Goal: Transaction & Acquisition: Purchase product/service

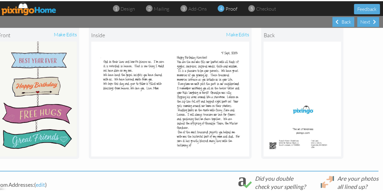
scroll to position [77, 5]
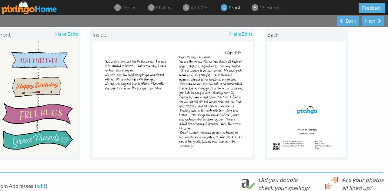
click at [141, 98] on img at bounding box center [172, 99] width 160 height 116
click at [150, 88] on img at bounding box center [172, 99] width 160 height 116
click at [134, 80] on img at bounding box center [172, 99] width 160 height 116
click at [239, 33] on div "make edits" at bounding box center [212, 34] width 80 height 13
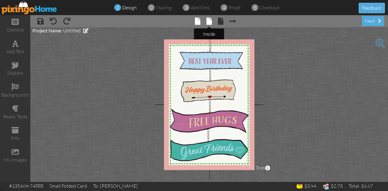
click at [209, 22] on span at bounding box center [208, 21] width 5 height 7
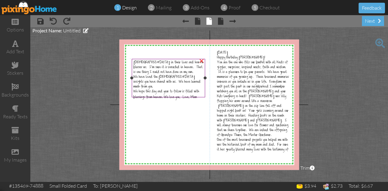
click at [190, 91] on span "We hope this day and year to follow is filled with blessings from heaven. We lo…" at bounding box center [166, 95] width 66 height 11
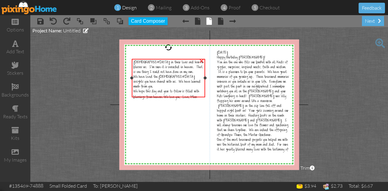
click at [181, 91] on span "We hope this day and year to follow is filled with blessings from heaven. We lo…" at bounding box center [166, 95] width 66 height 11
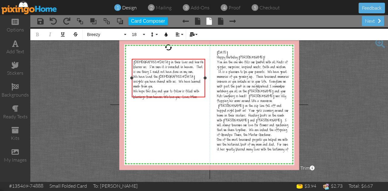
click at [196, 91] on span "We hope this day and year to follow is filled with blessings from heaven. We lo…" at bounding box center [166, 95] width 66 height 11
click at [197, 93] on div "We hope this day and year to follow is filled with blessings from heaven. We lo…" at bounding box center [168, 95] width 70 height 11
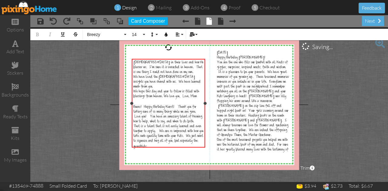
click at [197, 105] on span "Bueno! Happy Birthday Kierst! Thank you for taking care of so many things while…" at bounding box center [168, 127] width 70 height 45
click at [161, 143] on div "Bueno! Happy Birthday Kierst! Thank you for taking care of so many things while…" at bounding box center [168, 127] width 70 height 45
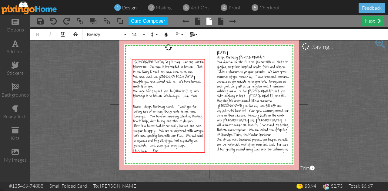
click at [368, 22] on div "next" at bounding box center [373, 21] width 22 height 10
click at [368, 20] on div "next" at bounding box center [373, 21] width 22 height 10
click at [164, 9] on span "mailing" at bounding box center [164, 8] width 16 height 6
click at [368, 23] on div "next" at bounding box center [373, 21] width 22 height 10
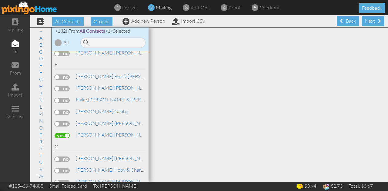
scroll to position [814, 0]
click at [366, 22] on div "Next" at bounding box center [373, 21] width 22 height 10
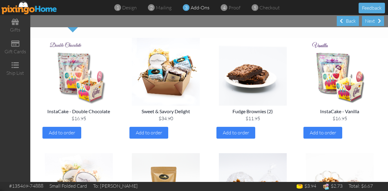
scroll to position [49, 0]
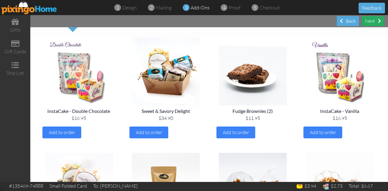
click at [371, 21] on div "Next" at bounding box center [373, 21] width 22 height 10
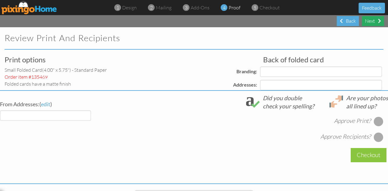
select select "object:1546"
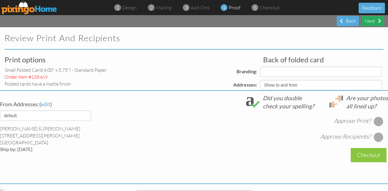
select select "object:1549"
select select "object:1551"
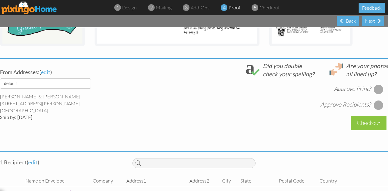
scroll to position [215, 0]
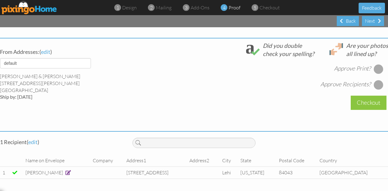
click at [373, 64] on div at bounding box center [378, 69] width 10 height 10
click at [374, 80] on div at bounding box center [378, 85] width 10 height 10
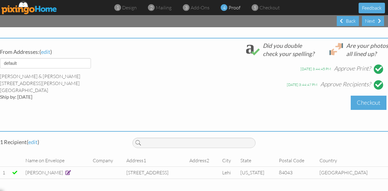
click at [362, 99] on div "Checkout" at bounding box center [368, 103] width 36 height 14
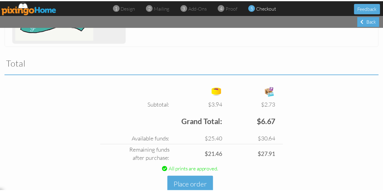
scroll to position [199, 0]
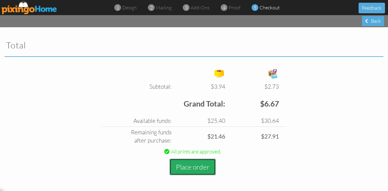
click at [190, 165] on button "Place order" at bounding box center [192, 167] width 46 height 17
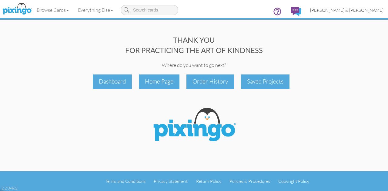
click at [356, 10] on span "[PERSON_NAME] & [PERSON_NAME]" at bounding box center [346, 10] width 73 height 5
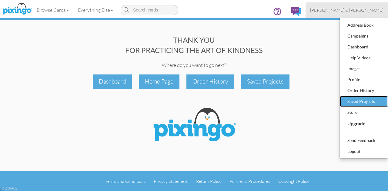
click at [362, 101] on div "Saved Projects" at bounding box center [364, 101] width 36 height 9
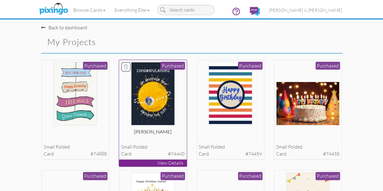
click at [159, 151] on div "small folded" at bounding box center [152, 147] width 63 height 7
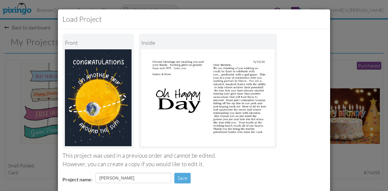
click at [348, 26] on div "Load Project Front inside This project was used in a previous order and cannot …" at bounding box center [194, 95] width 388 height 191
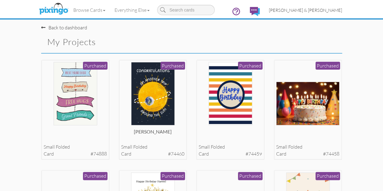
click at [342, 9] on span "[PERSON_NAME] & [PERSON_NAME]" at bounding box center [305, 10] width 73 height 5
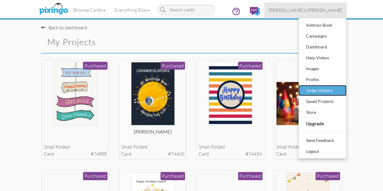
click at [340, 91] on div "Order History" at bounding box center [323, 90] width 36 height 9
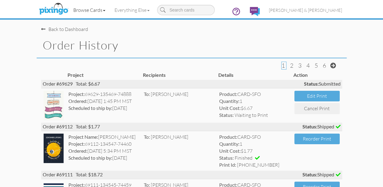
click at [69, 11] on link "Browse Cards" at bounding box center [89, 9] width 41 height 15
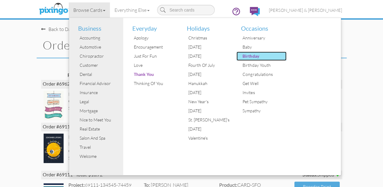
click at [241, 57] on div "Birthday" at bounding box center [263, 55] width 45 height 9
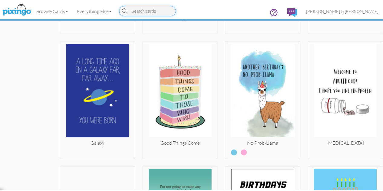
scroll to position [3107, 0]
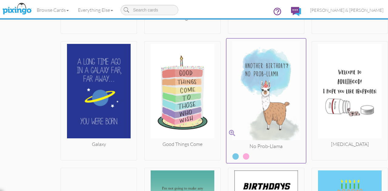
click at [253, 75] on img at bounding box center [266, 92] width 80 height 102
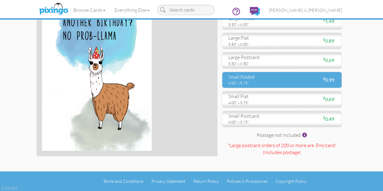
scroll to position [60, 0]
click at [275, 86] on div "4.00" x 5.75"" at bounding box center [252, 82] width 49 height 5
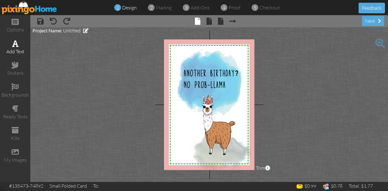
click at [16, 46] on span at bounding box center [15, 43] width 6 height 7
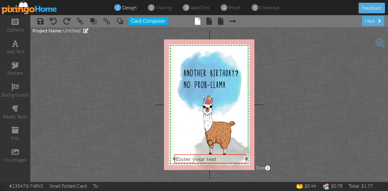
drag, startPoint x: 197, startPoint y: 61, endPoint x: 198, endPoint y: 163, distance: 101.8
click at [198, 163] on div "​ Enter your text ​" at bounding box center [210, 158] width 72 height 9
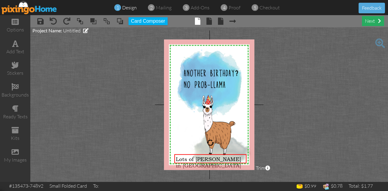
click at [369, 18] on div "next" at bounding box center [373, 21] width 22 height 10
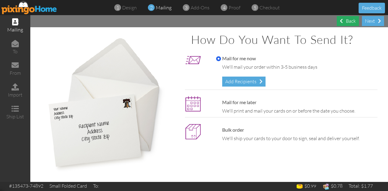
click at [345, 20] on div "Back" at bounding box center [348, 21] width 22 height 10
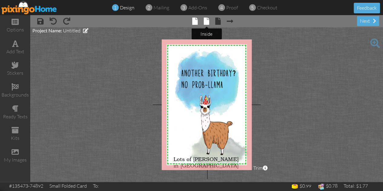
click at [206, 23] on span at bounding box center [206, 21] width 5 height 7
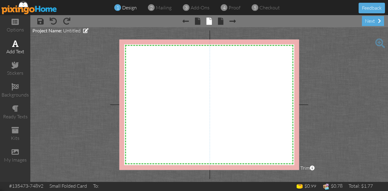
click at [21, 49] on div "add text" at bounding box center [15, 51] width 30 height 7
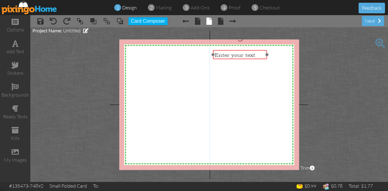
click at [228, 51] on div "​ Enter your text ​" at bounding box center [240, 54] width 54 height 9
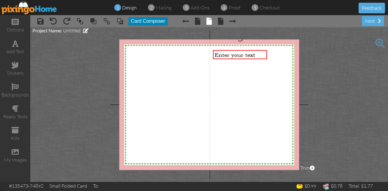
click at [150, 22] on button "Card Composer" at bounding box center [147, 21] width 39 height 8
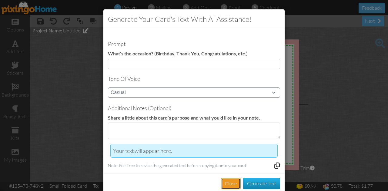
click at [228, 183] on button "Close" at bounding box center [231, 183] width 20 height 11
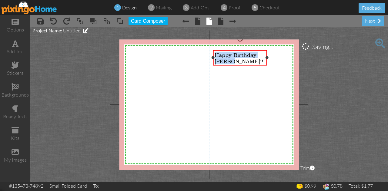
drag, startPoint x: 232, startPoint y: 64, endPoint x: 213, endPoint y: 51, distance: 22.6
click at [213, 51] on div "Happy Birthday Zach!!" at bounding box center [240, 58] width 54 height 16
click at [13, 47] on span at bounding box center [15, 43] width 6 height 7
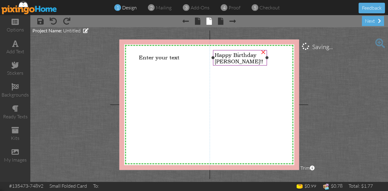
click at [225, 58] on span "Happy Birthday Zach!!" at bounding box center [238, 57] width 48 height 13
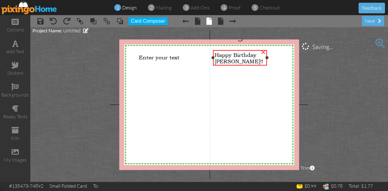
click at [234, 51] on div "Happy Birthday Zach!!" at bounding box center [240, 58] width 54 height 16
drag, startPoint x: 234, startPoint y: 51, endPoint x: 43, endPoint y: 9, distance: 195.1
click at [43, 9] on img at bounding box center [30, 8] width 56 height 14
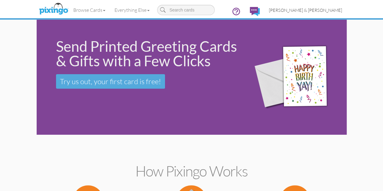
click at [342, 10] on span "[PERSON_NAME] & [PERSON_NAME]" at bounding box center [305, 10] width 73 height 5
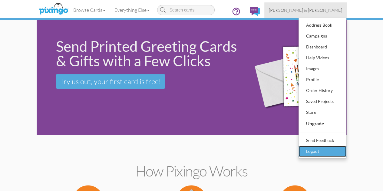
click at [340, 149] on div "Logout" at bounding box center [323, 151] width 36 height 9
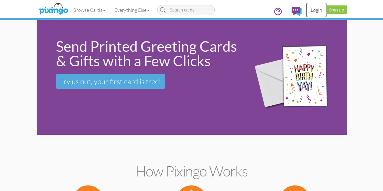
click at [327, 12] on link "Login" at bounding box center [316, 9] width 21 height 15
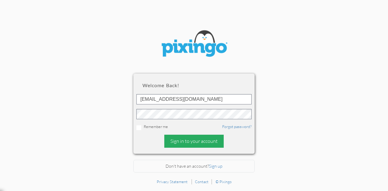
click at [204, 139] on div "Sign in to your account" at bounding box center [193, 141] width 59 height 13
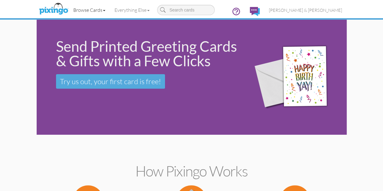
click at [69, 9] on link "Browse Cards" at bounding box center [89, 9] width 41 height 15
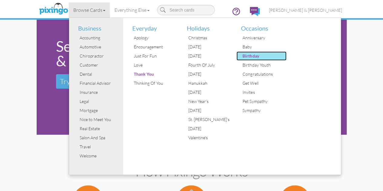
click at [241, 57] on div "Birthday" at bounding box center [263, 55] width 45 height 9
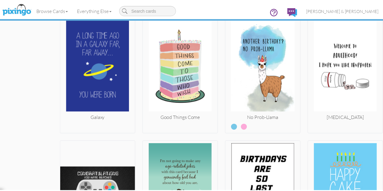
scroll to position [3134, 0]
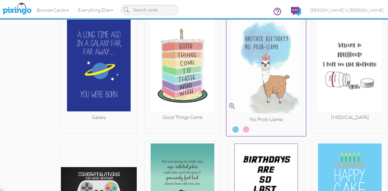
click at [254, 85] on img at bounding box center [266, 65] width 80 height 102
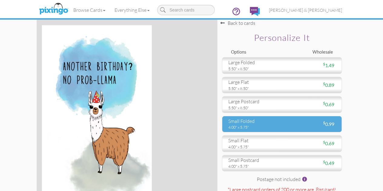
click at [277, 125] on div "small folded" at bounding box center [252, 121] width 49 height 7
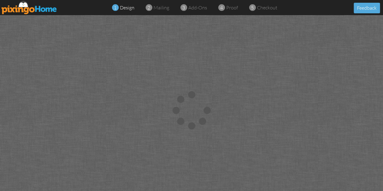
click at [126, 9] on span "design" at bounding box center [127, 8] width 15 height 6
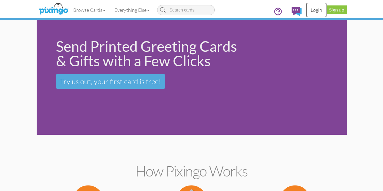
click at [327, 11] on link "Login" at bounding box center [316, 9] width 21 height 15
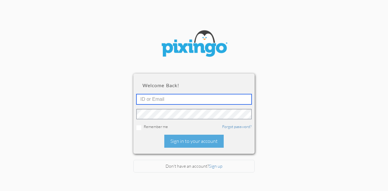
type input "[EMAIL_ADDRESS][DOMAIN_NAME]"
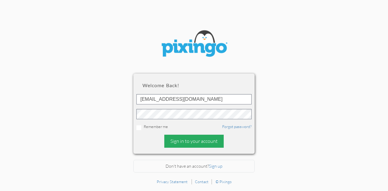
click at [197, 141] on div "Sign in to your account" at bounding box center [193, 141] width 59 height 13
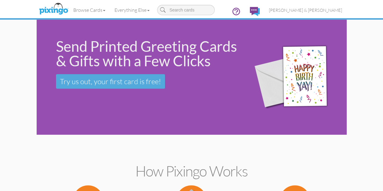
click at [37, 45] on div "Send Printed Greeting Cards & Gifts with a Few Clicks Try us out, your first ca…" at bounding box center [140, 64] width 207 height 88
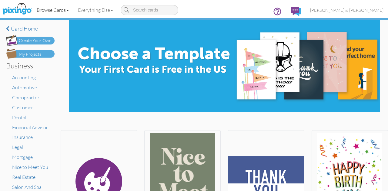
click at [55, 8] on link "Browse Cards" at bounding box center [52, 9] width 41 height 15
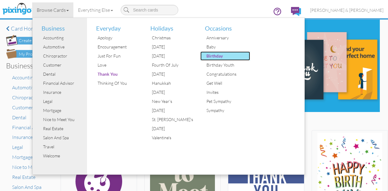
click at [209, 58] on div "Birthday" at bounding box center [227, 55] width 45 height 9
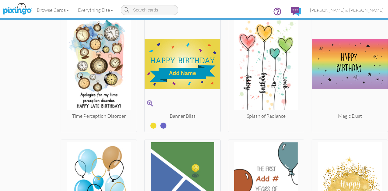
scroll to position [990, 0]
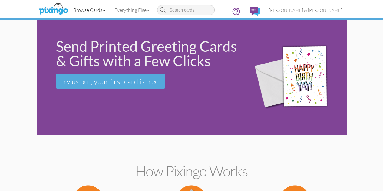
click at [69, 10] on link "Browse Cards" at bounding box center [89, 9] width 41 height 15
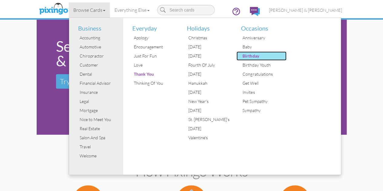
click at [241, 58] on div "Birthday" at bounding box center [263, 55] width 45 height 9
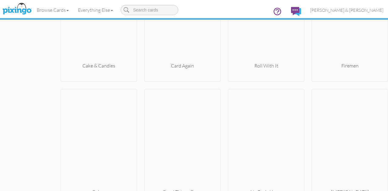
scroll to position [3058, 0]
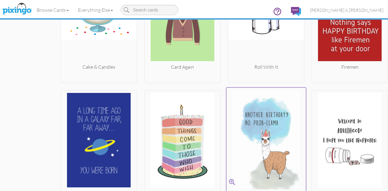
click at [272, 131] on img at bounding box center [266, 141] width 80 height 102
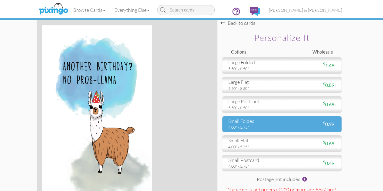
click at [272, 130] on div "4.00" x 5.75"" at bounding box center [252, 126] width 49 height 5
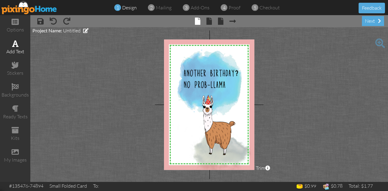
click at [15, 48] on div "add text" at bounding box center [15, 51] width 30 height 7
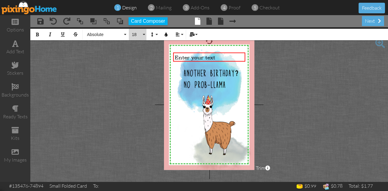
click at [135, 35] on span "18" at bounding box center [136, 34] width 10 height 5
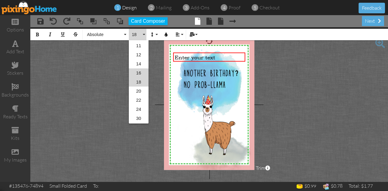
click at [143, 71] on link "16" at bounding box center [139, 72] width 20 height 9
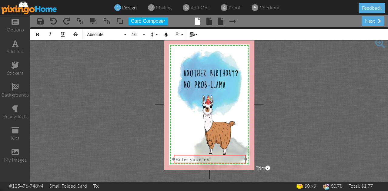
drag, startPoint x: 206, startPoint y: 60, endPoint x: 207, endPoint y: 163, distance: 102.4
click at [207, 163] on div "​ Enter your text ​" at bounding box center [210, 159] width 72 height 9
drag, startPoint x: 199, startPoint y: 158, endPoint x: 90, endPoint y: 160, distance: 108.8
click at [90, 160] on project-studio-wrapper "X X X X X X X X X X X X X X X X X X X X X X X X X X X X X X X X X X X X X X X X…" at bounding box center [208, 104] width 357 height 155
click at [224, 159] on div "Lots of llamas in" at bounding box center [209, 159] width 69 height 6
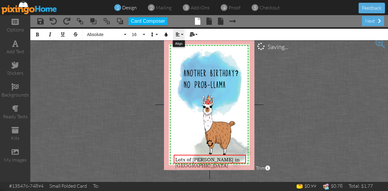
click at [181, 35] on button "Align" at bounding box center [179, 35] width 12 height 12
click at [184, 56] on icon at bounding box center [182, 57] width 4 height 5
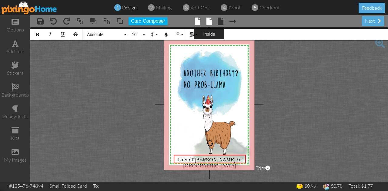
click at [210, 22] on span at bounding box center [208, 21] width 5 height 7
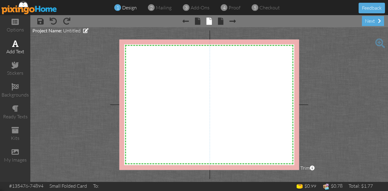
click at [14, 47] on div "add text" at bounding box center [15, 47] width 30 height 21
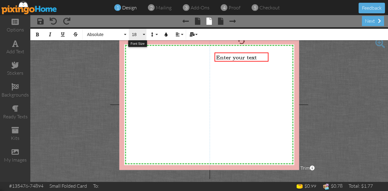
click at [145, 32] on button "18" at bounding box center [138, 35] width 18 height 12
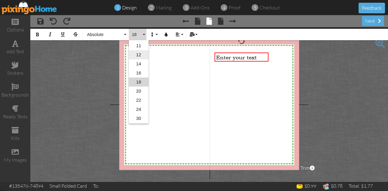
click at [139, 54] on link "12" at bounding box center [139, 54] width 20 height 9
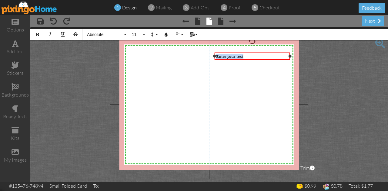
drag, startPoint x: 267, startPoint y: 55, endPoint x: 289, endPoint y: 55, distance: 21.5
click at [289, 55] on div at bounding box center [289, 56] width 3 height 3
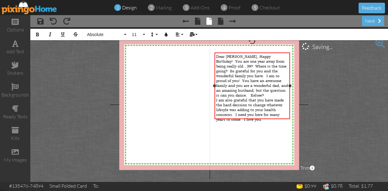
click at [234, 86] on span "Dear Zach, Happy Birthday! You are one year away from being really old...39? Wh…" at bounding box center [252, 76] width 72 height 44
click at [267, 112] on div "I am also grateful that you have made the hard decision to change whatever life…" at bounding box center [252, 110] width 72 height 24
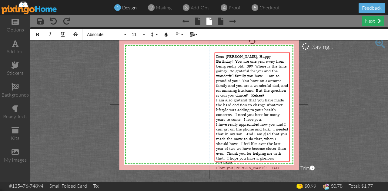
click at [370, 21] on div "next" at bounding box center [373, 21] width 22 height 10
click at [368, 23] on div "next" at bounding box center [373, 21] width 22 height 10
click at [372, 23] on div "next" at bounding box center [373, 21] width 22 height 10
click at [229, 64] on span "Dear Zach, Happy Birthday! You are one year away from being really old...39? Wh…" at bounding box center [252, 76] width 72 height 44
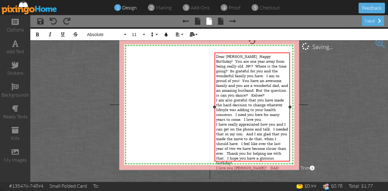
click at [268, 55] on span "Dear Zach, Happy Birthday! You are one year away from being really old..39!? Wh…" at bounding box center [252, 76] width 72 height 44
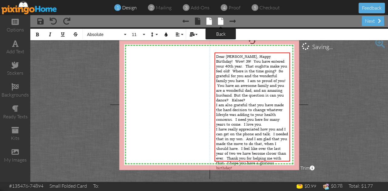
click at [220, 21] on span at bounding box center [220, 21] width 5 height 7
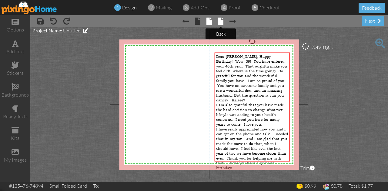
click at [221, 22] on span at bounding box center [220, 21] width 5 height 7
click at [371, 19] on div "next" at bounding box center [373, 21] width 22 height 10
click at [371, 23] on div "next" at bounding box center [373, 21] width 22 height 10
click at [372, 19] on div "next" at bounding box center [373, 21] width 22 height 10
click at [162, 7] on span "mailing" at bounding box center [164, 8] width 16 height 6
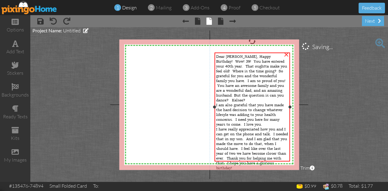
click at [217, 57] on span "Dear Zach, Happy Birthday! Wow! 39! You have entered your 40th year. That ought…" at bounding box center [251, 78] width 71 height 48
click at [277, 170] on span "I love you Zach! DAD" at bounding box center [247, 172] width 63 height 5
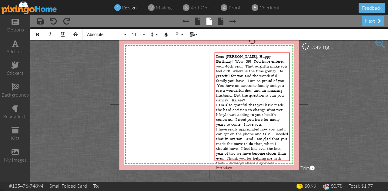
drag, startPoint x: 280, startPoint y: 154, endPoint x: 203, endPoint y: 43, distance: 135.5
click at [203, 43] on div "X X X X X X X X X X X X X X X X X X X X X X X X X X X X X X X X X X X X X X X X…" at bounding box center [209, 104] width 180 height 131
copy div "Dear Zach, Happy Birthday! Wow! 39! You have entered your 40th year. That ought…"
click at [284, 102] on div "I am also grateful that you have made the hard decision to change whatever life…" at bounding box center [252, 114] width 72 height 24
click at [162, 9] on span "mailing" at bounding box center [164, 8] width 16 height 6
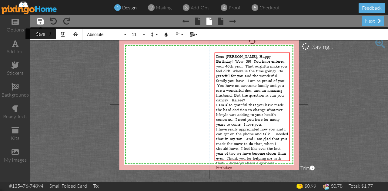
click at [41, 21] on span at bounding box center [40, 21] width 6 height 7
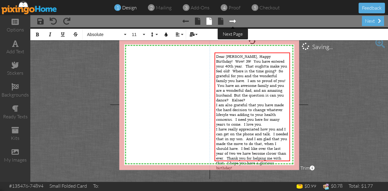
click at [233, 21] on span at bounding box center [232, 21] width 6 height 7
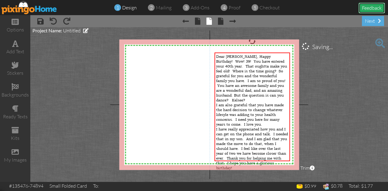
click at [374, 6] on button "Feedback" at bounding box center [371, 8] width 26 height 11
click at [370, 9] on button "Feedback" at bounding box center [371, 8] width 26 height 11
click at [21, 8] on img at bounding box center [30, 8] width 56 height 14
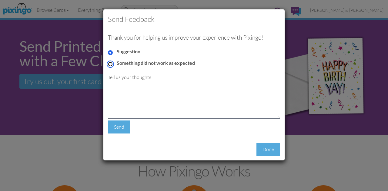
click at [111, 63] on input "Something did not work as expected" at bounding box center [110, 64] width 5 height 5
radio input "true"
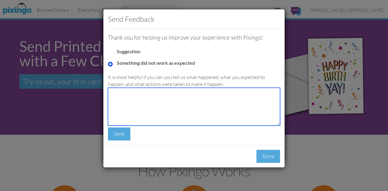
click at [117, 97] on textarea at bounding box center [194, 107] width 172 height 38
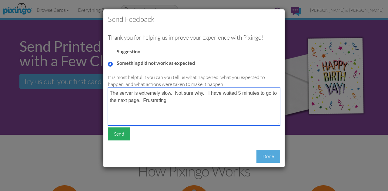
type textarea "The server is extremely slow. Not sure why. I have waited 5 minutes to go to th…"
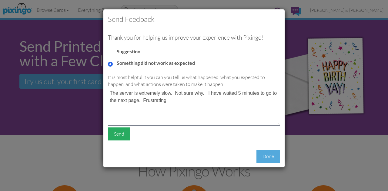
click at [122, 135] on div "Send" at bounding box center [119, 134] width 22 height 13
click at [269, 158] on div "Done" at bounding box center [268, 156] width 24 height 13
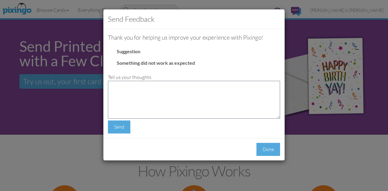
click at [292, 9] on div "Send Feedback Thank you for helping us improve your experience with Pixingo! Su…" at bounding box center [194, 95] width 388 height 191
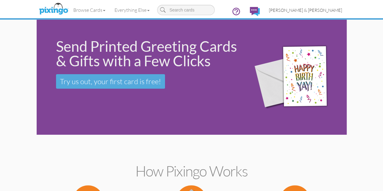
click at [342, 10] on span "[PERSON_NAME] & [PERSON_NAME]" at bounding box center [305, 10] width 73 height 5
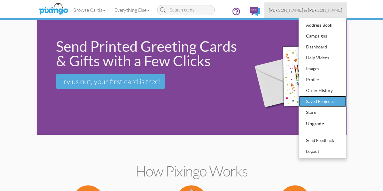
click at [340, 101] on div "Saved Projects" at bounding box center [323, 101] width 36 height 9
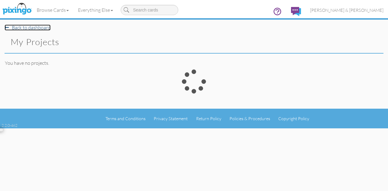
click at [26, 29] on link "Back to dashboard" at bounding box center [28, 28] width 46 height 6
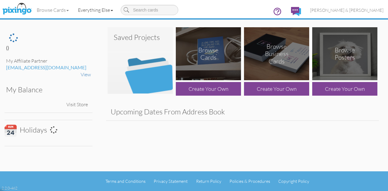
click at [88, 9] on link "Everything Else" at bounding box center [95, 9] width 44 height 15
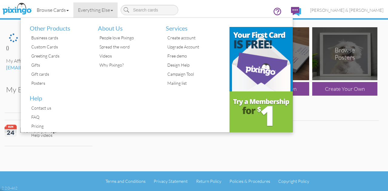
click at [55, 8] on link "Browse Cards" at bounding box center [52, 9] width 41 height 15
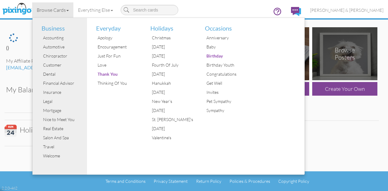
click at [262, 11] on div "Browse Cards Business Accounting Automotive Chiropractor Customer Dental Financ…" at bounding box center [194, 12] width 379 height 24
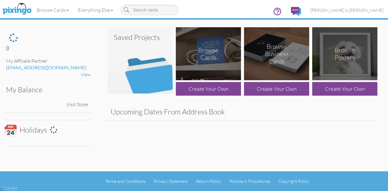
click at [156, 75] on img at bounding box center [140, 60] width 65 height 67
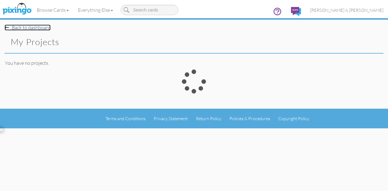
click at [19, 27] on link "Back to dashboard" at bounding box center [28, 28] width 46 height 6
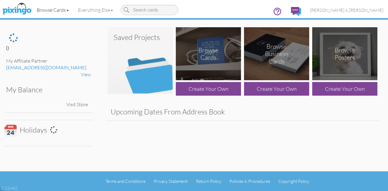
click at [50, 10] on link "Browse Cards" at bounding box center [52, 9] width 41 height 15
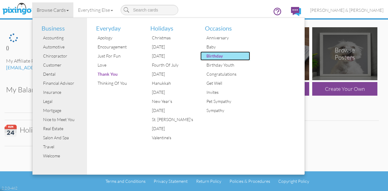
click at [219, 56] on div "Birthday" at bounding box center [227, 55] width 45 height 9
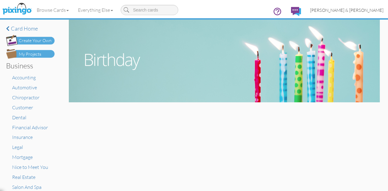
click at [353, 10] on span "[PERSON_NAME] & [PERSON_NAME]" at bounding box center [346, 10] width 73 height 5
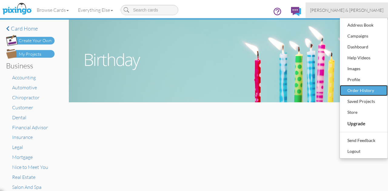
click at [371, 91] on div "Order History" at bounding box center [364, 90] width 36 height 9
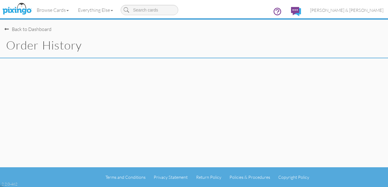
click at [21, 29] on div "Back to Dashboard" at bounding box center [28, 29] width 47 height 7
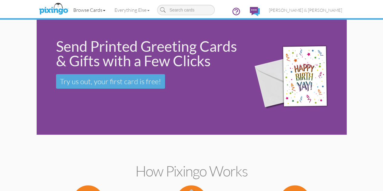
click at [69, 11] on link "Browse Cards" at bounding box center [89, 9] width 41 height 15
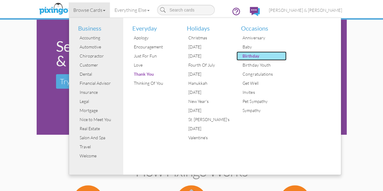
click at [241, 55] on div "Birthday" at bounding box center [263, 55] width 45 height 9
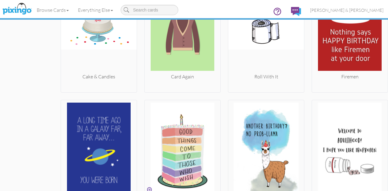
scroll to position [3107, 0]
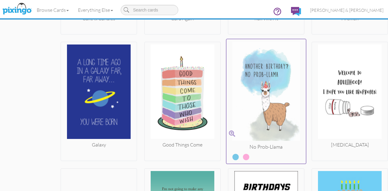
click at [265, 103] on img at bounding box center [266, 93] width 80 height 102
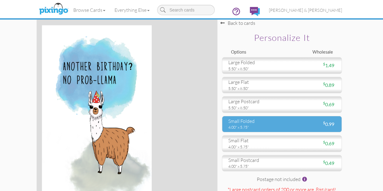
click at [277, 130] on div "4.00" x 5.75"" at bounding box center [252, 126] width 49 height 5
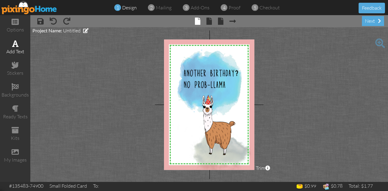
click at [16, 50] on div "add text" at bounding box center [15, 51] width 30 height 7
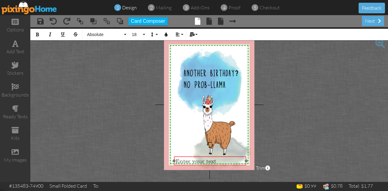
drag, startPoint x: 197, startPoint y: 61, endPoint x: 197, endPoint y: 165, distance: 103.9
click at [197, 165] on div "​ Enter your text ​" at bounding box center [210, 160] width 72 height 9
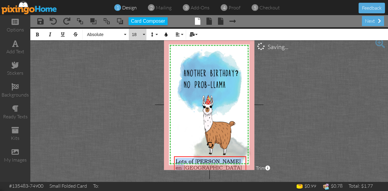
click at [143, 34] on button "18" at bounding box center [138, 35] width 18 height 12
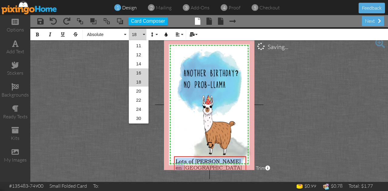
click at [139, 71] on link "16" at bounding box center [139, 72] width 20 height 9
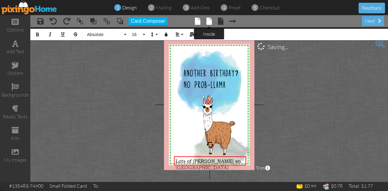
click at [208, 22] on span at bounding box center [208, 21] width 5 height 7
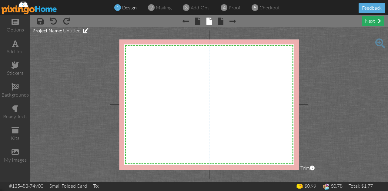
scroll to position [0, 0]
click at [368, 22] on div "next" at bounding box center [373, 21] width 22 height 10
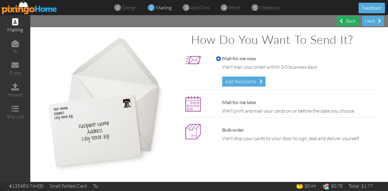
click at [350, 23] on div "Back" at bounding box center [348, 21] width 22 height 10
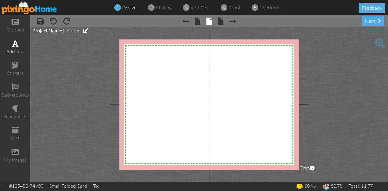
click at [17, 46] on span at bounding box center [15, 43] width 6 height 7
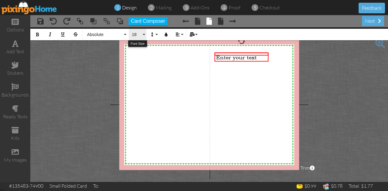
click at [144, 35] on button "18" at bounding box center [138, 35] width 18 height 12
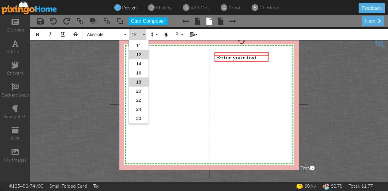
click at [139, 57] on link "12" at bounding box center [139, 54] width 20 height 9
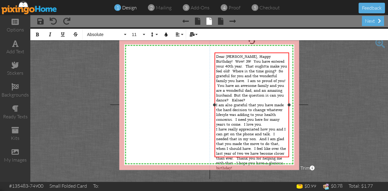
drag, startPoint x: 268, startPoint y: 127, endPoint x: 288, endPoint y: 126, distance: 20.6
click at [288, 126] on div "Dear Zach, Happy Birthday! Wow! 39! You have entered your 40th year. That ought…" at bounding box center [251, 104] width 75 height 105
click at [373, 21] on div "next" at bounding box center [373, 21] width 22 height 10
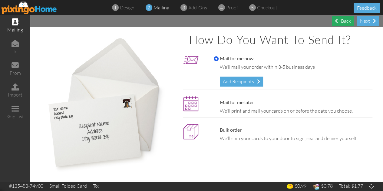
click at [344, 20] on div "Back" at bounding box center [343, 21] width 22 height 10
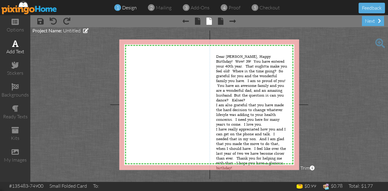
click at [16, 45] on span at bounding box center [15, 43] width 6 height 7
click at [174, 58] on span "Enter your text" at bounding box center [159, 57] width 41 height 6
click at [183, 61] on div "Enter your text" at bounding box center [164, 56] width 54 height 9
click at [173, 61] on div "Enter your text" at bounding box center [164, 56] width 54 height 9
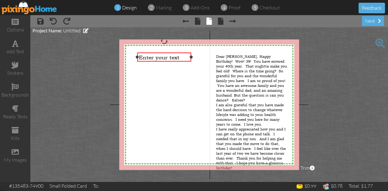
drag, startPoint x: 173, startPoint y: 61, endPoint x: 156, endPoint y: 64, distance: 17.1
click at [156, 64] on div "X X X X X X X X X X X X X X X X X X X X X X X X X X X X X X X X X X X X X X X X…" at bounding box center [209, 104] width 180 height 131
click at [156, 57] on span "Enter your text" at bounding box center [159, 57] width 41 height 6
click at [183, 56] on div "Enter your text" at bounding box center [164, 57] width 51 height 6
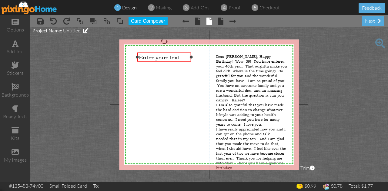
click at [181, 53] on div "Enter your text" at bounding box center [164, 56] width 54 height 9
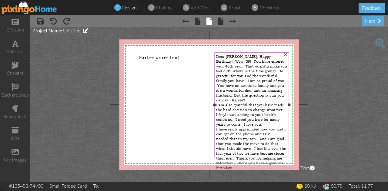
click at [235, 82] on span "Dear Zach, Happy Birthday! Wow! 39! You have entered your 40th year. That ought…" at bounding box center [251, 78] width 71 height 48
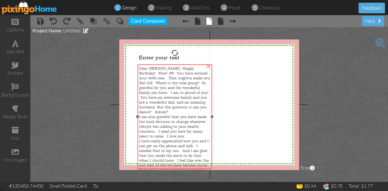
drag, startPoint x: 236, startPoint y: 52, endPoint x: 158, endPoint y: 64, distance: 78.1
click at [158, 64] on div "Dear Zach, Happy Birthday! Wow! 39! You have entered your 40th year. That ought…" at bounding box center [175, 126] width 75 height 124
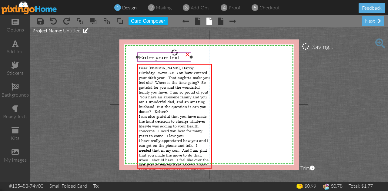
click at [154, 55] on span "Enter your text" at bounding box center [159, 57] width 41 height 6
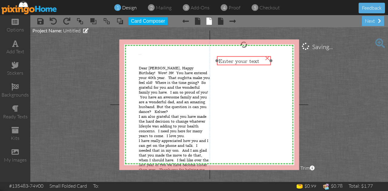
drag, startPoint x: 154, startPoint y: 52, endPoint x: 233, endPoint y: 54, distance: 79.7
click at [233, 55] on div at bounding box center [243, 61] width 57 height 12
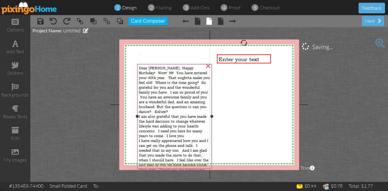
click at [184, 84] on span "Dear Zach, Happy Birthday! Wow! 39! You have entered your 40th year. That ought…" at bounding box center [174, 89] width 71 height 48
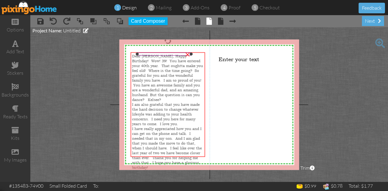
drag, startPoint x: 170, startPoint y: 63, endPoint x: 163, endPoint y: 51, distance: 13.6
click at [163, 51] on div "X X X X X X X X X X X X X X X X X X X X X X X X X X X X X X X X X X X X X X X X…" at bounding box center [209, 104] width 180 height 131
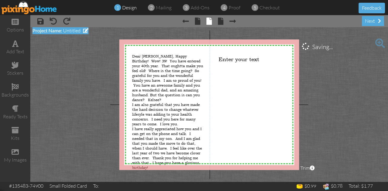
click at [71, 31] on span "Untitled" at bounding box center [72, 31] width 18 height 6
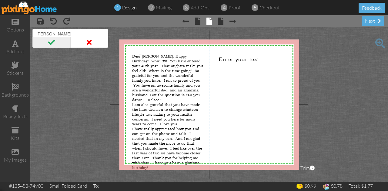
type input "Zach bday"
click at [58, 42] on span at bounding box center [51, 42] width 38 height 11
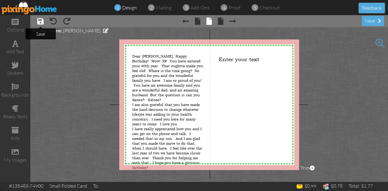
click at [40, 22] on span at bounding box center [40, 21] width 6 height 7
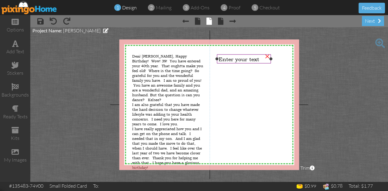
click at [240, 63] on div "Enter your text" at bounding box center [244, 58] width 54 height 9
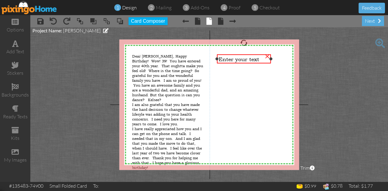
click at [235, 55] on div "Enter your text" at bounding box center [244, 58] width 54 height 9
drag, startPoint x: 235, startPoint y: 55, endPoint x: 222, endPoint y: 81, distance: 28.2
click at [222, 81] on div "X X X X X X X X X X X X X X X X X X X X X X X X X X X X X X X X X X X X X X X X…" at bounding box center [209, 104] width 180 height 131
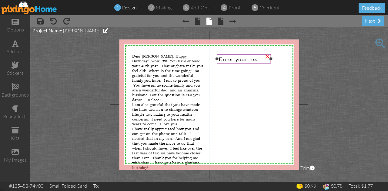
click at [267, 55] on div "×" at bounding box center [267, 56] width 10 height 10
click at [13, 44] on span at bounding box center [15, 43] width 6 height 7
drag, startPoint x: 165, startPoint y: 52, endPoint x: 248, endPoint y: 53, distance: 82.4
click at [248, 53] on div at bounding box center [246, 58] width 57 height 12
click at [264, 58] on div "Enter your text" at bounding box center [246, 58] width 51 height 6
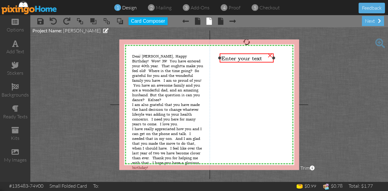
click at [261, 58] on span "Enter your text" at bounding box center [241, 58] width 41 height 6
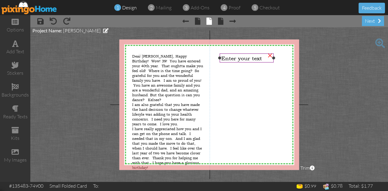
click at [269, 55] on div "×" at bounding box center [270, 55] width 10 height 10
click at [16, 45] on span at bounding box center [15, 43] width 6 height 7
drag, startPoint x: 154, startPoint y: 53, endPoint x: 238, endPoint y: 54, distance: 83.9
click at [238, 54] on div "​ Enter your text ​" at bounding box center [249, 58] width 54 height 9
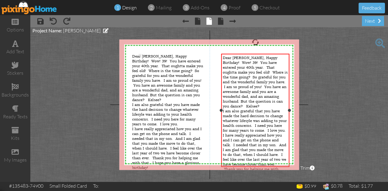
drag, startPoint x: 274, startPoint y: 130, endPoint x: 289, endPoint y: 128, distance: 14.3
click at [289, 128] on div "Dear Zach, Happy Birthday! Wow! 39! You have entered your 40th year. That ought…" at bounding box center [255, 110] width 68 height 113
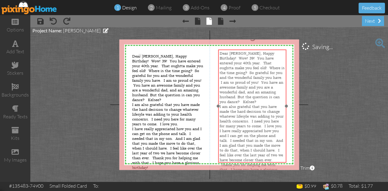
drag, startPoint x: 241, startPoint y: 54, endPoint x: 238, endPoint y: 50, distance: 5.2
click at [238, 50] on div "Dear Zach, Happy Birthday! Wow! 39! You have entered your 40th year. That ought…" at bounding box center [252, 116] width 68 height 134
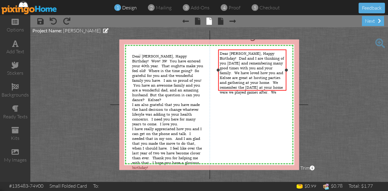
click at [271, 75] on span "Dear Zach, Happy Birthday! Dad and I are thinking of you today and remembering …" at bounding box center [252, 73] width 64 height 44
click at [263, 86] on div "Dear Zach, Happy Birthday! Dad and I are thinking of you today and remembering …" at bounding box center [252, 73] width 65 height 44
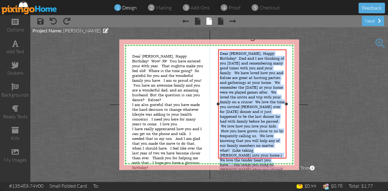
drag, startPoint x: 219, startPoint y: 54, endPoint x: 278, endPoint y: 156, distance: 118.0
click at [278, 156] on div "Dear Zach, Happy Birthday! Dad and I are thinking of you today and remembering …" at bounding box center [252, 121] width 65 height 141
click at [276, 154] on div "Dear Zach, Happy Birthday! Dad and I are thinking of you today and remembering …" at bounding box center [252, 121] width 65 height 141
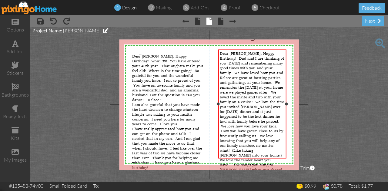
click at [256, 67] on span "Dear Zach, Happy Birthday! Dad and I are thinking of you today and remembering …" at bounding box center [252, 121] width 65 height 141
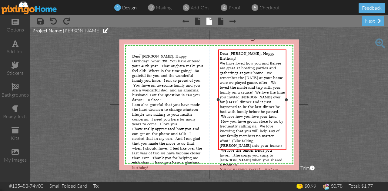
click at [276, 146] on div "We have loved how you and Kelsee are great at hosting parties and gatherings at…" at bounding box center [252, 121] width 65 height 121
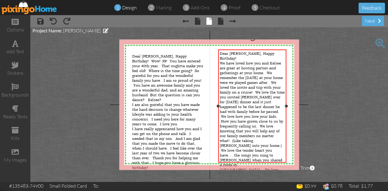
click at [238, 75] on span "We have loved how you and Kelsee are great at hosting parties and gatherings at…" at bounding box center [252, 124] width 65 height 126
click at [372, 22] on div "next" at bounding box center [373, 21] width 22 height 10
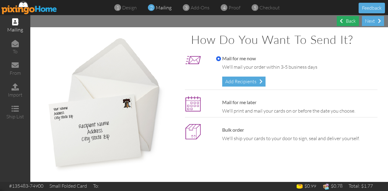
click at [338, 22] on div "Back" at bounding box center [348, 21] width 22 height 10
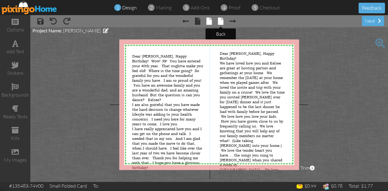
click at [219, 22] on span at bounding box center [220, 21] width 5 height 7
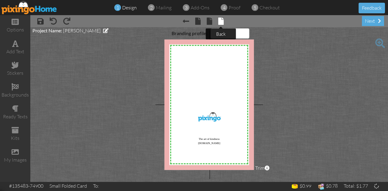
select select "object:1810"
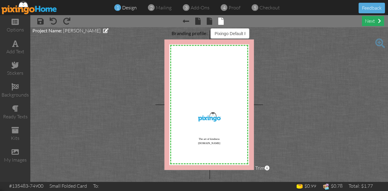
click at [371, 20] on div "next" at bounding box center [373, 21] width 22 height 10
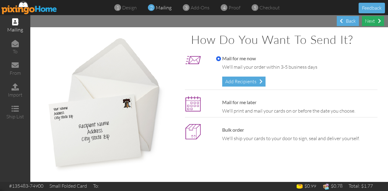
click at [368, 23] on div "Next" at bounding box center [373, 21] width 22 height 10
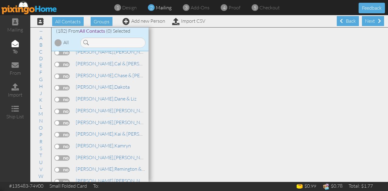
scroll to position [229, 0]
click at [107, 95] on link "Bradshaw, Dane & Liz" at bounding box center [106, 98] width 62 height 7
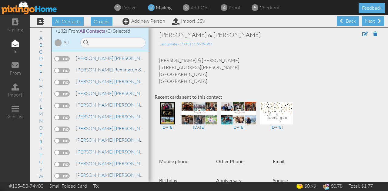
scroll to position [332, 0]
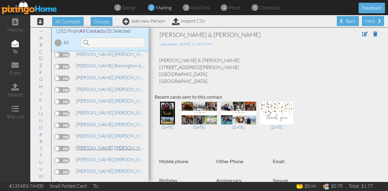
click at [109, 144] on link "Butler, Krystyna" at bounding box center [113, 147] width 77 height 7
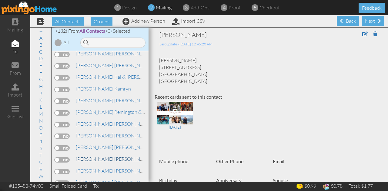
scroll to position [284, 0]
click at [82, 89] on span "[PERSON_NAME]," at bounding box center [95, 90] width 38 height 6
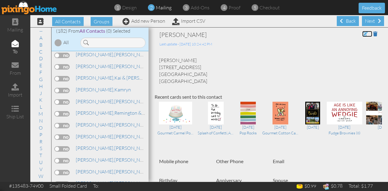
click at [362, 35] on span at bounding box center [364, 34] width 5 height 5
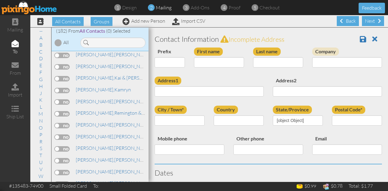
type input "Kamryn"
type input "[PERSON_NAME]"
type input "13712 S Sundown Circle"
type input "Riverton"
type input "84065"
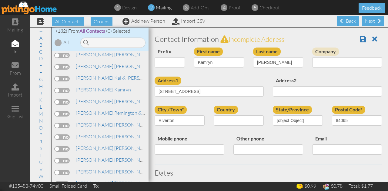
select select "object:2542"
select select "object:2787"
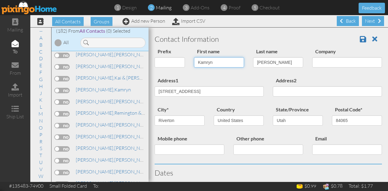
click at [213, 62] on input "Kamryn" at bounding box center [219, 62] width 50 height 10
type input "K"
type input "[PERSON_NAME]"
click at [360, 36] on span at bounding box center [363, 38] width 6 height 7
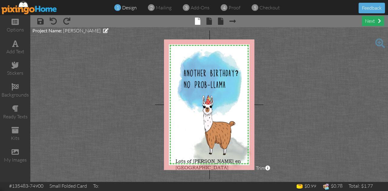
click at [373, 22] on div "next" at bounding box center [373, 21] width 22 height 10
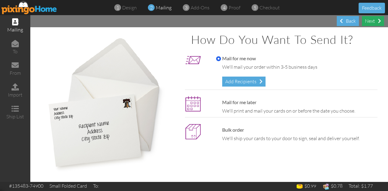
click at [373, 22] on div "Next" at bounding box center [373, 21] width 22 height 10
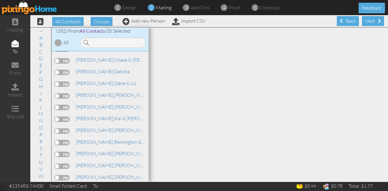
scroll to position [246, 0]
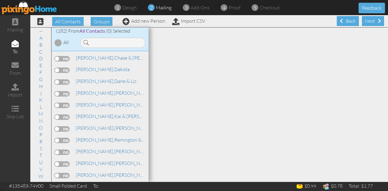
click at [56, 161] on label at bounding box center [62, 163] width 15 height 5
click at [0, 0] on input "checkbox" at bounding box center [0, 0] width 0 height 0
click at [362, 19] on div "Next" at bounding box center [373, 21] width 22 height 10
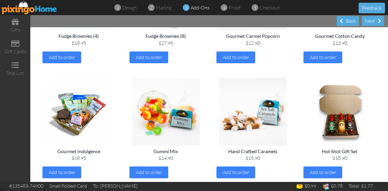
scroll to position [355, 0]
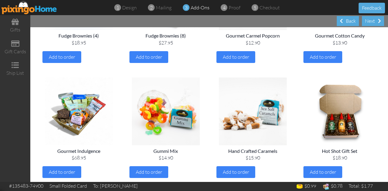
click at [346, 66] on div "InstaCake - Double Chocolate $16.95 Add to order Sweet & Savory Delight $34.90 …" at bounding box center [209, 129] width 338 height 795
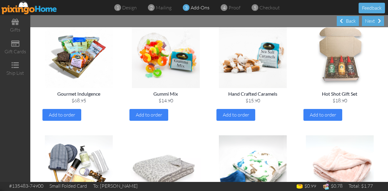
scroll to position [410, 0]
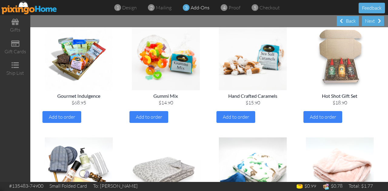
click at [330, 77] on img at bounding box center [339, 56] width 77 height 68
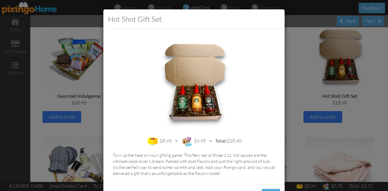
click at [321, 114] on div "Hot Shot Gift Set $8.95 + $9.95 = Total: $18.90 Turn up the heat on your giftin…" at bounding box center [194, 95] width 388 height 191
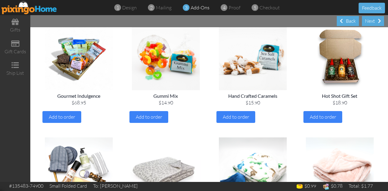
click at [321, 114] on span "Add to order" at bounding box center [323, 117] width 26 height 6
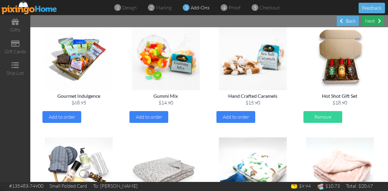
click at [364, 18] on div "Next" at bounding box center [373, 21] width 22 height 10
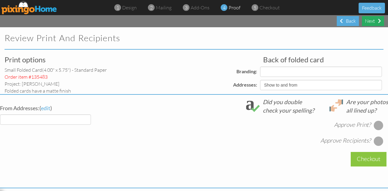
select select "object:899"
select select "object:897"
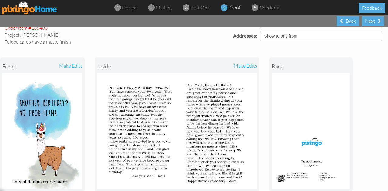
scroll to position [49, 0]
click at [370, 22] on div "Next" at bounding box center [373, 21] width 22 height 10
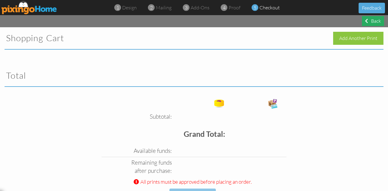
click at [365, 20] on span at bounding box center [366, 20] width 3 height 5
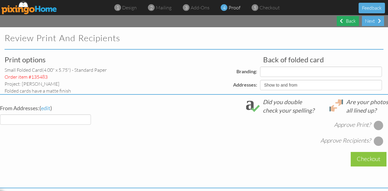
select select "object:948"
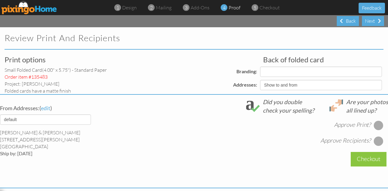
select select "object:949"
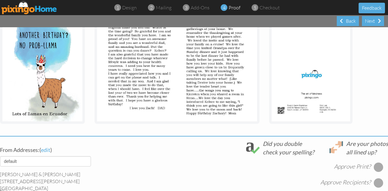
scroll to position [117, 0]
click at [375, 167] on div at bounding box center [378, 167] width 10 height 10
click at [373, 170] on div at bounding box center [378, 167] width 10 height 10
click at [373, 167] on div at bounding box center [378, 167] width 10 height 10
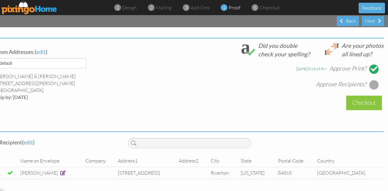
scroll to position [219, 4]
click at [369, 81] on div at bounding box center [374, 85] width 10 height 10
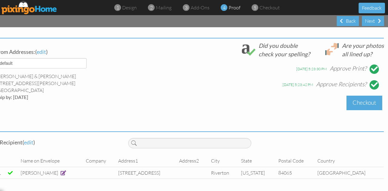
click at [366, 97] on div "Checkout" at bounding box center [364, 103] width 36 height 14
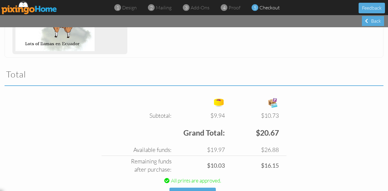
scroll to position [199, 0]
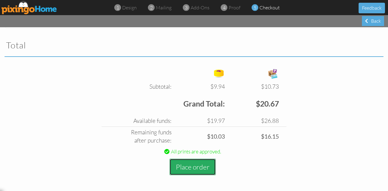
click at [185, 171] on button "Place order" at bounding box center [192, 167] width 46 height 17
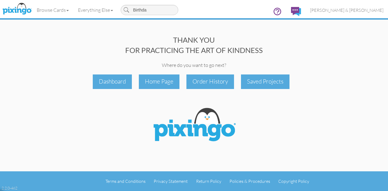
type input "Birthday"
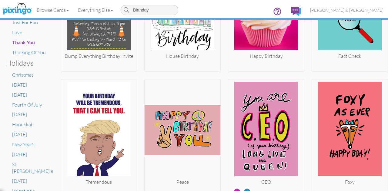
scroll to position [228, 0]
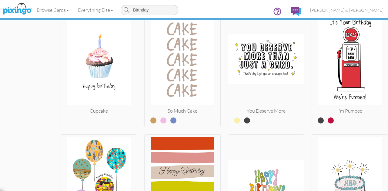
scroll to position [2826, 0]
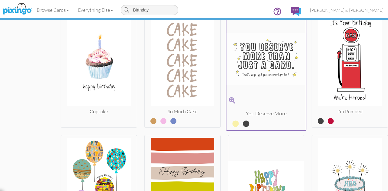
click at [257, 38] on img at bounding box center [266, 59] width 80 height 102
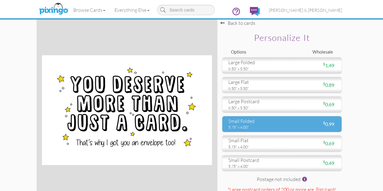
click at [255, 130] on div "5.75" x 4.00"" at bounding box center [252, 126] width 49 height 5
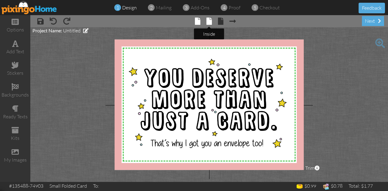
click at [207, 23] on span at bounding box center [208, 21] width 5 height 7
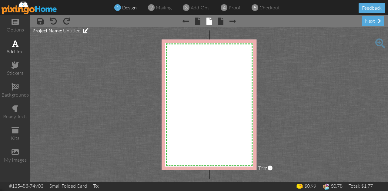
click at [12, 45] on span at bounding box center [15, 43] width 6 height 7
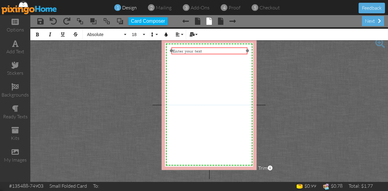
drag, startPoint x: 208, startPoint y: 111, endPoint x: 208, endPoint y: 48, distance: 63.9
click at [208, 48] on div "​ Enter your text ​" at bounding box center [209, 51] width 76 height 8
click at [143, 35] on button "18" at bounding box center [138, 35] width 18 height 12
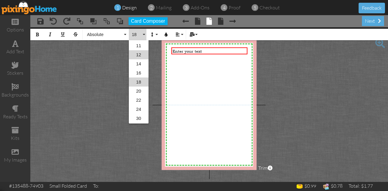
click at [142, 52] on link "12" at bounding box center [139, 54] width 20 height 9
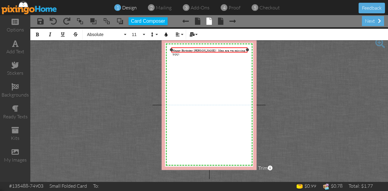
click at [180, 49] on span "Happy Birthday Andrew! Man are we missing YOU!" at bounding box center [208, 52] width 73 height 8
click at [237, 49] on span "Happy 23 Birthday Andrew! Man are we missing YOU!" at bounding box center [204, 52] width 65 height 8
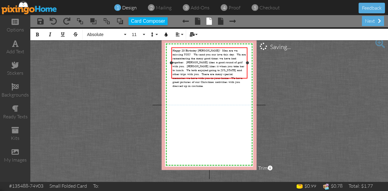
click at [197, 64] on span "Happy 23 Birthday Andrew! Man are we missing YOU! We send you our love this day…" at bounding box center [208, 67] width 73 height 39
click at [243, 75] on span "Happy 23 Birthday Andrew! Man are we missing YOU! We send you our love this day…" at bounding box center [208, 67] width 73 height 39
click at [194, 64] on span "Happy 23 Birthday Andrew! Man are we missing YOU! We send you our love this day…" at bounding box center [208, 67] width 73 height 39
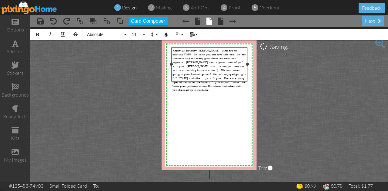
click at [209, 81] on div "Happy 23 Birthday Andrew! Man are we missing YOU! We send you our love this day…" at bounding box center [209, 69] width 74 height 43
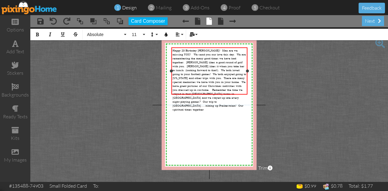
click at [210, 79] on span "Happy 23 Birthday Andrew! Man are we missing YOU! We send you our love this day…" at bounding box center [209, 79] width 74 height 63
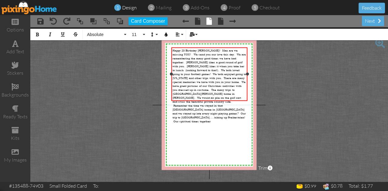
click at [228, 98] on div "Happy 23 Birthday Andrew! Man are we missing YOU! We send you our love this day…" at bounding box center [209, 85] width 74 height 75
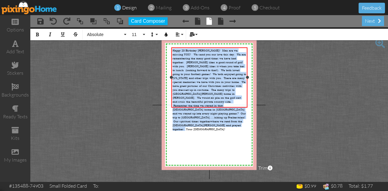
drag, startPoint x: 173, startPoint y: 51, endPoint x: 222, endPoint y: 108, distance: 75.0
click at [222, 108] on div "Happy 23 Birthday Andrew! Man are we missing YOU! We send you our love this day…" at bounding box center [209, 77] width 76 height 60
click at [143, 34] on button "11" at bounding box center [138, 35] width 18 height 12
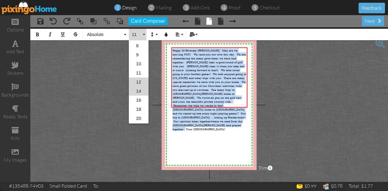
click at [140, 87] on link "14" at bounding box center [139, 91] width 20 height 9
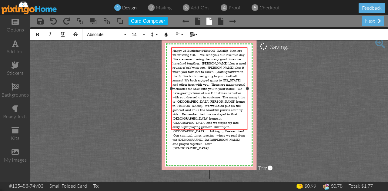
click at [224, 126] on div "Happy 23 Birthday Andrew! Man are we missing YOU! We send you our love this day…" at bounding box center [209, 99] width 74 height 102
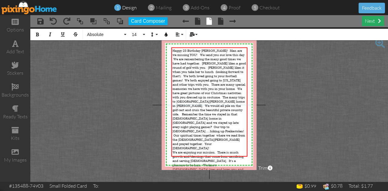
click at [371, 19] on div "next" at bounding box center [373, 21] width 22 height 10
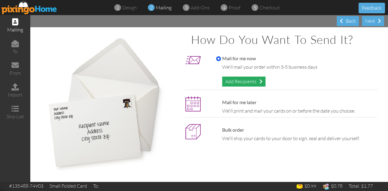
click at [244, 83] on div "Add Recipients" at bounding box center [243, 82] width 43 height 10
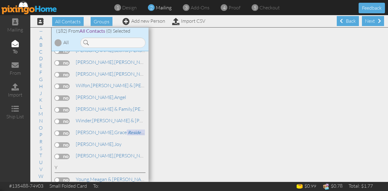
scroll to position [2267, 0]
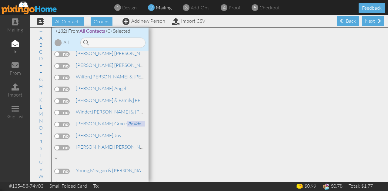
click at [57, 134] on label at bounding box center [62, 136] width 15 height 5
click at [0, 0] on input "checkbox" at bounding box center [0, 0] width 0 height 0
click at [78, 132] on span "[PERSON_NAME]," at bounding box center [95, 135] width 38 height 6
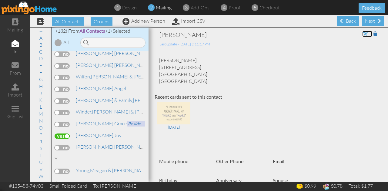
click at [362, 32] on span at bounding box center [364, 34] width 5 height 5
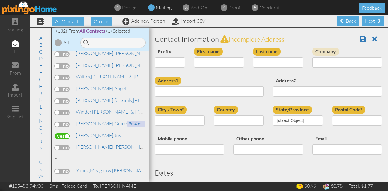
type input "Joy"
type input "Woolley"
type input "[STREET_ADDRESS]"
type input "South Jordan"
type input "84095"
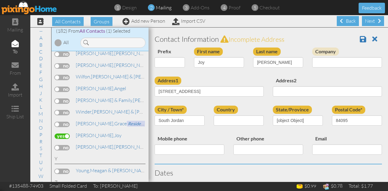
select select "object:2809"
select select "object:3054"
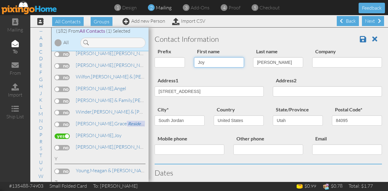
click at [208, 60] on input "Joy" at bounding box center [219, 62] width 50 height 10
type input "J"
type input "[PERSON_NAME]"
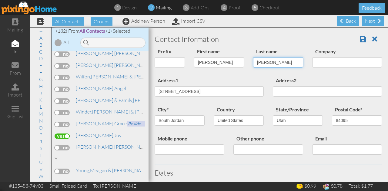
click at [268, 61] on input "[PERSON_NAME]" at bounding box center [278, 62] width 50 height 10
type input "W"
type input "[PERSON_NAME]"
click at [360, 40] on span at bounding box center [363, 38] width 6 height 7
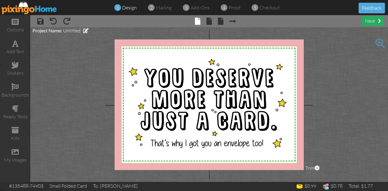
click at [369, 18] on div "next" at bounding box center [373, 21] width 22 height 10
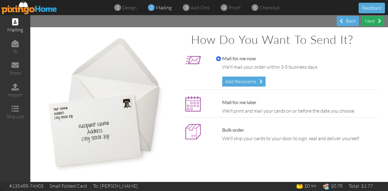
click at [366, 22] on div "Next" at bounding box center [373, 21] width 22 height 10
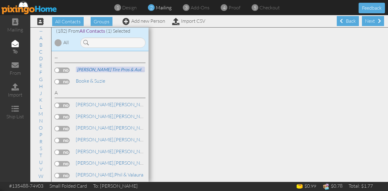
click at [366, 22] on div "Next" at bounding box center [373, 21] width 22 height 10
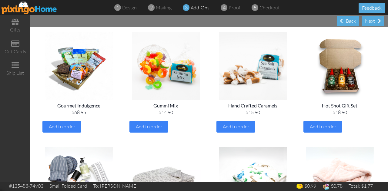
scroll to position [393, 0]
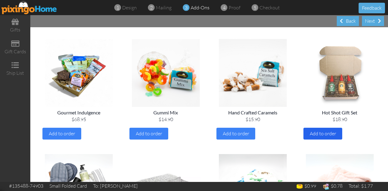
click at [325, 133] on span "Add to order" at bounding box center [323, 134] width 26 height 6
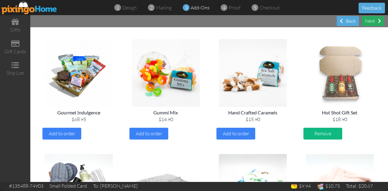
click at [368, 22] on div "Next" at bounding box center [373, 21] width 22 height 10
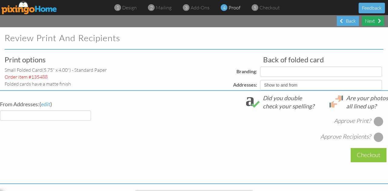
select select "object:891"
select select "object:893"
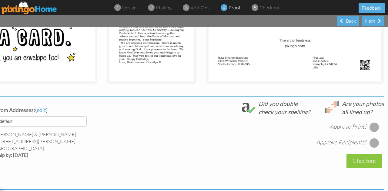
scroll to position [153, 4]
click at [369, 131] on div at bounding box center [374, 127] width 10 height 10
click at [371, 130] on div at bounding box center [374, 127] width 7 height 7
click at [369, 131] on div at bounding box center [374, 127] width 10 height 10
click at [369, 148] on div at bounding box center [374, 143] width 10 height 10
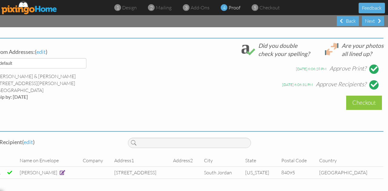
scroll to position [220, 5]
click at [366, 100] on div "Checkout" at bounding box center [364, 103] width 36 height 14
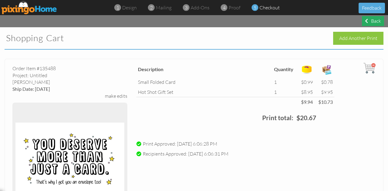
click at [368, 23] on div "Back" at bounding box center [373, 21] width 22 height 10
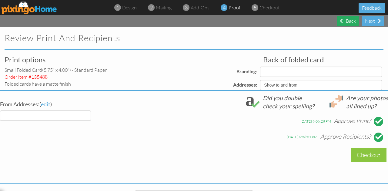
select select "object:966"
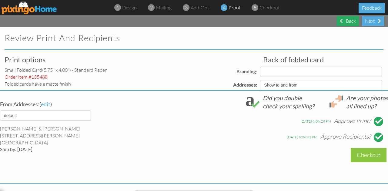
select select "object:967"
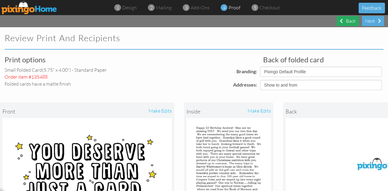
click at [368, 23] on div "Next" at bounding box center [373, 21] width 22 height 10
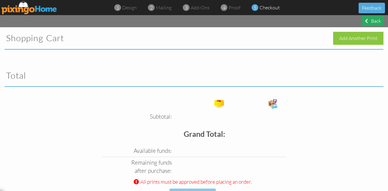
click at [363, 21] on div "Back" at bounding box center [373, 21] width 22 height 10
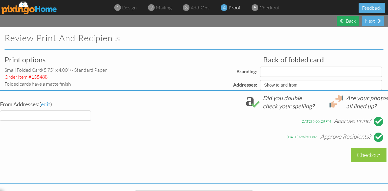
select select "object:1016"
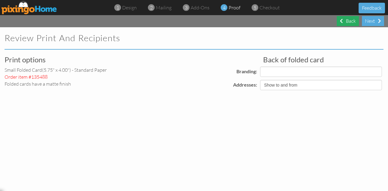
select select "object:1027"
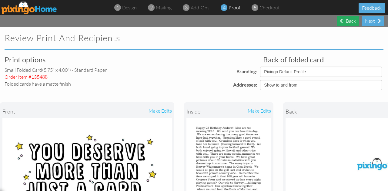
click at [363, 21] on div "Next" at bounding box center [373, 21] width 22 height 10
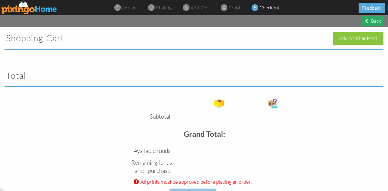
click at [363, 21] on div "Back" at bounding box center [373, 21] width 22 height 10
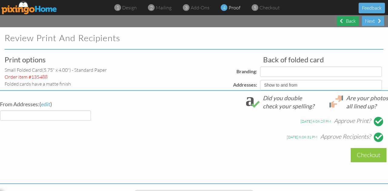
select select "object:1068"
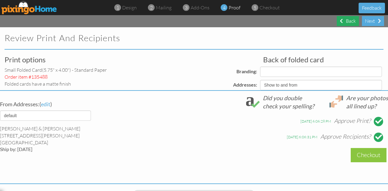
select select "object:1069"
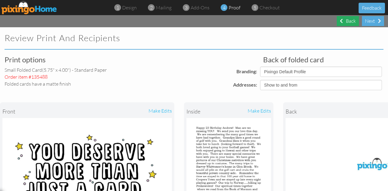
click at [363, 21] on div "Next" at bounding box center [373, 21] width 22 height 10
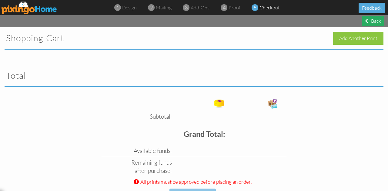
click at [363, 21] on div "Back" at bounding box center [373, 21] width 22 height 10
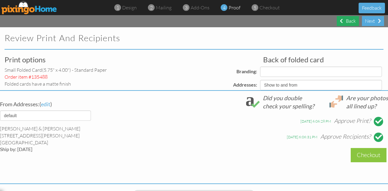
select select "object:1118"
select select "object:1120"
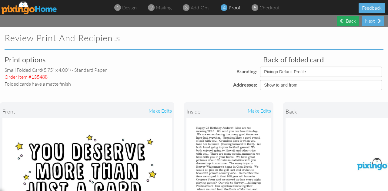
click at [343, 22] on div "Back" at bounding box center [348, 21] width 22 height 10
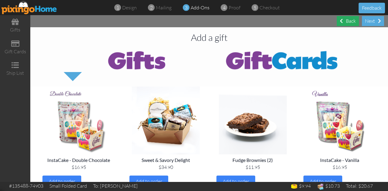
click at [343, 22] on div "Back" at bounding box center [348, 21] width 22 height 10
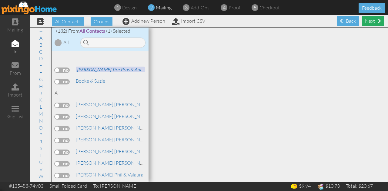
click at [362, 22] on div "Next" at bounding box center [373, 21] width 22 height 10
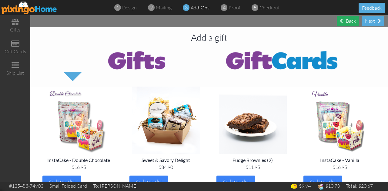
click at [339, 18] on div "Back" at bounding box center [348, 21] width 22 height 10
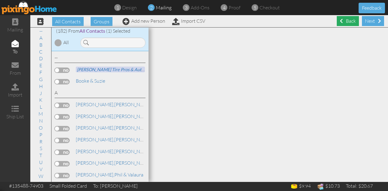
click at [340, 21] on div "Back" at bounding box center [348, 21] width 22 height 10
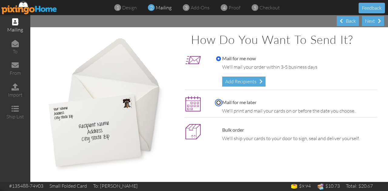
click at [217, 103] on input "Mail for me later" at bounding box center [218, 102] width 5 height 5
radio input "true"
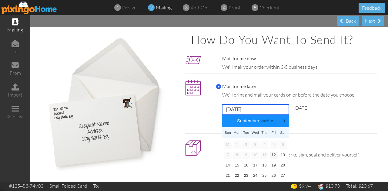
click at [267, 110] on input "[DATE]" at bounding box center [255, 109] width 67 height 10
click at [234, 175] on link "22" at bounding box center [237, 175] width 8 height 7
type input "[DATE]"
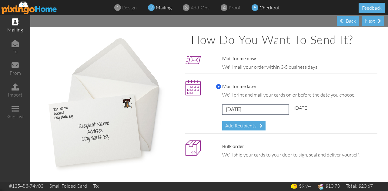
click at [254, 5] on span "5" at bounding box center [255, 7] width 3 height 7
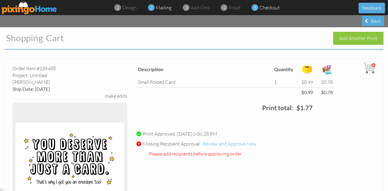
click at [163, 8] on span "mailing" at bounding box center [164, 8] width 16 height 6
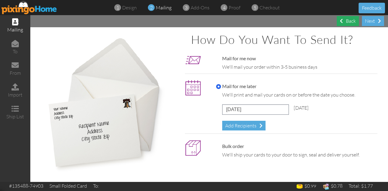
click at [345, 21] on div "Back" at bounding box center [348, 21] width 22 height 10
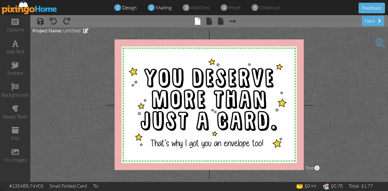
click at [168, 6] on span "mailing" at bounding box center [164, 8] width 16 height 6
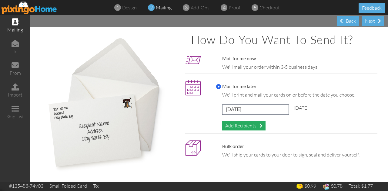
click at [236, 129] on div "Add Recipients" at bounding box center [243, 126] width 43 height 10
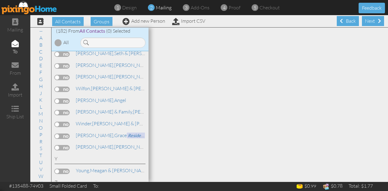
scroll to position [2267, 0]
click at [59, 145] on label at bounding box center [62, 147] width 15 height 5
click at [0, 0] on input "checkbox" at bounding box center [0, 0] width 0 height 0
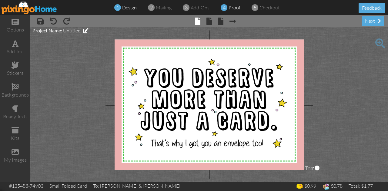
click at [230, 7] on span "proof" at bounding box center [234, 8] width 12 height 6
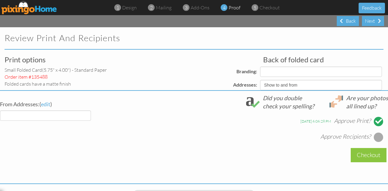
select select "object:150"
select select "object:149"
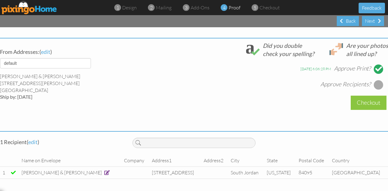
scroll to position [219, 0]
click at [339, 23] on div "Back" at bounding box center [348, 21] width 22 height 10
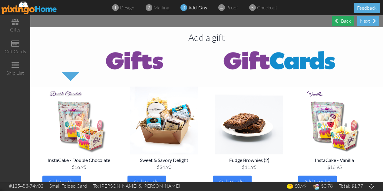
click at [339, 23] on div "Back" at bounding box center [343, 21] width 22 height 10
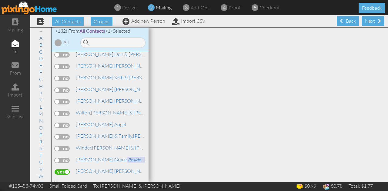
scroll to position [2267, 0]
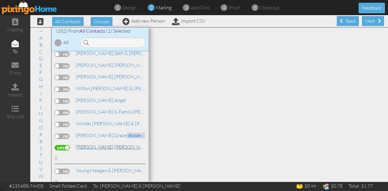
click at [94, 144] on span "[PERSON_NAME]," at bounding box center [95, 147] width 38 height 6
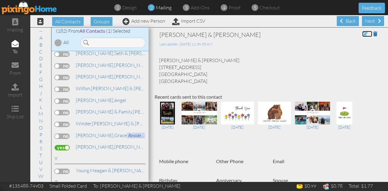
click at [362, 32] on span at bounding box center [364, 34] width 5 height 5
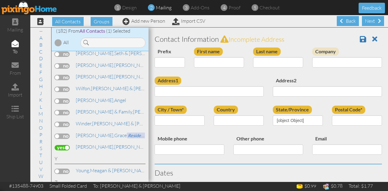
type input "[PERSON_NAME] & [PERSON_NAME]"
type input "[PERSON_NAME]"
type input "[STREET_ADDRESS]"
type input "South Jordan"
type input "84095"
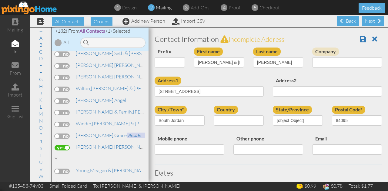
select select "object:972"
select select "object:1217"
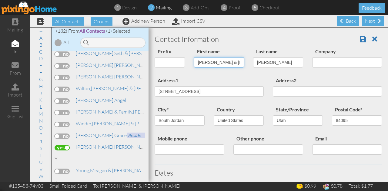
click at [226, 62] on input "Kenneth & Joy" at bounding box center [219, 62] width 50 height 10
type input "K"
type input "[PERSON_NAME]"
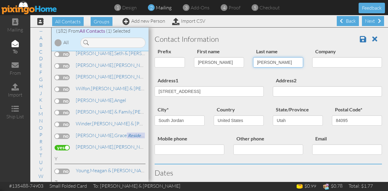
click at [268, 61] on input "Woolley" at bounding box center [278, 62] width 50 height 10
type input "W"
type input "Mangum"
click at [360, 38] on span at bounding box center [363, 38] width 6 height 7
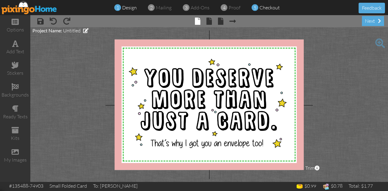
click at [269, 8] on span "checkout" at bounding box center [269, 8] width 20 height 6
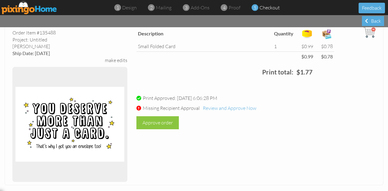
scroll to position [36, 0]
click at [230, 107] on span "Review and Approve Now" at bounding box center [230, 108] width 54 height 6
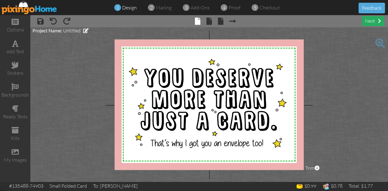
click at [369, 23] on div "next" at bounding box center [373, 21] width 22 height 10
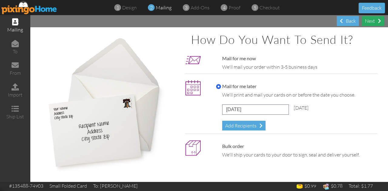
click at [372, 19] on div "Next" at bounding box center [373, 21] width 22 height 10
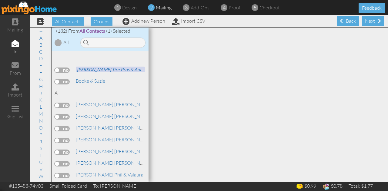
click at [372, 19] on div "Next" at bounding box center [373, 21] width 22 height 10
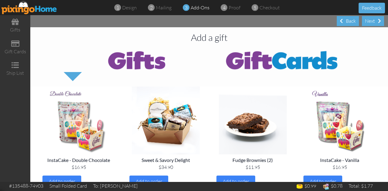
click at [372, 19] on div "Next" at bounding box center [373, 21] width 22 height 10
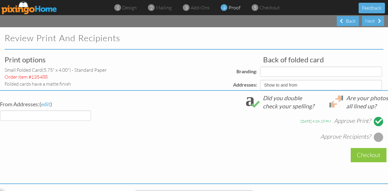
select select "object:1063"
select select "object:1062"
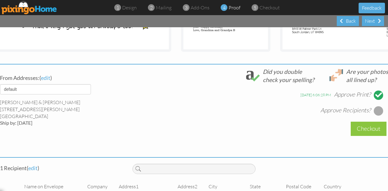
scroll to position [220, 0]
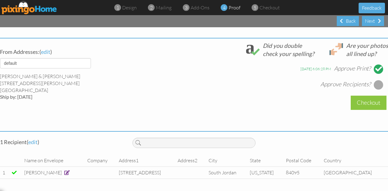
click at [373, 81] on div at bounding box center [378, 85] width 10 height 10
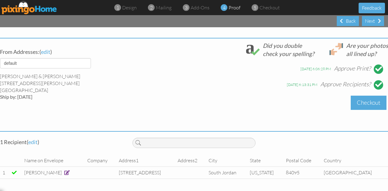
click at [362, 98] on div "Checkout" at bounding box center [368, 103] width 36 height 14
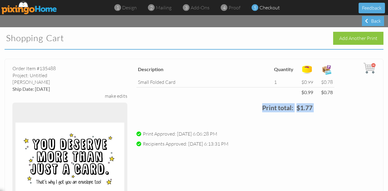
drag, startPoint x: 362, startPoint y: 98, endPoint x: 249, endPoint y: 105, distance: 113.5
click at [249, 105] on div "Description Quantity small folded card 1 $0.99 $0.78 $0.99 $0.78 Print total: $…" at bounding box center [256, 90] width 248 height 56
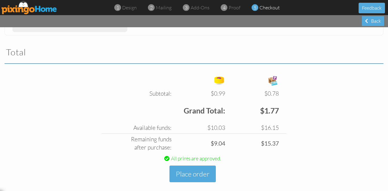
scroll to position [193, 0]
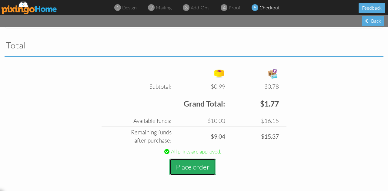
click at [185, 169] on button "Place order" at bounding box center [192, 167] width 46 height 17
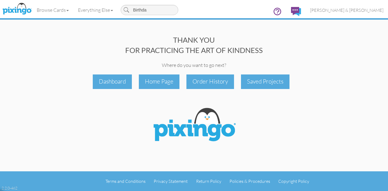
type input "Birthday"
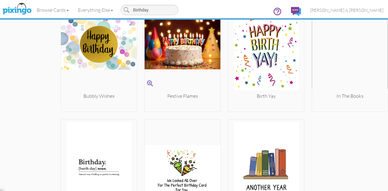
scroll to position [2210, 0]
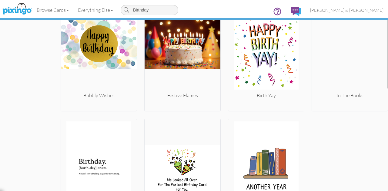
click at [167, 121] on img at bounding box center [182, 169] width 76 height 97
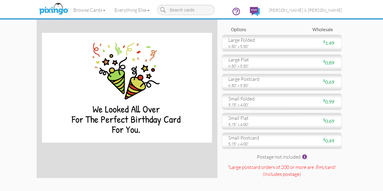
scroll to position [16, 0]
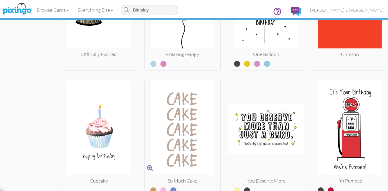
scroll to position [2759, 0]
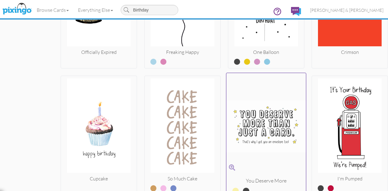
click at [245, 124] on img at bounding box center [266, 127] width 80 height 102
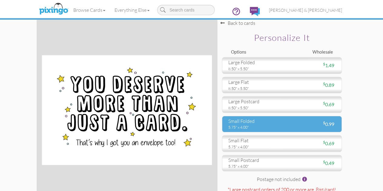
click at [253, 125] on div "small folded" at bounding box center [252, 121] width 49 height 7
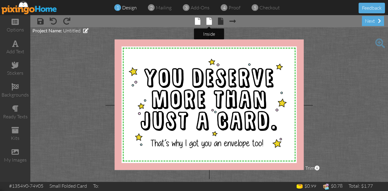
click at [209, 22] on span at bounding box center [208, 21] width 5 height 7
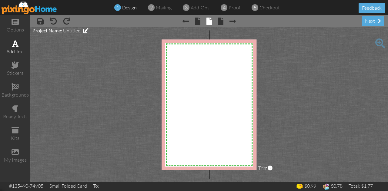
click at [16, 53] on div "add text" at bounding box center [15, 51] width 30 height 7
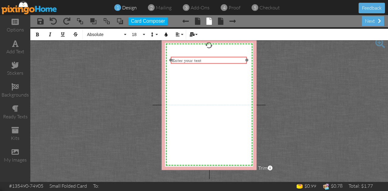
drag, startPoint x: 208, startPoint y: 111, endPoint x: 207, endPoint y: 56, distance: 54.2
click at [207, 56] on div at bounding box center [208, 60] width 79 height 10
click at [203, 61] on div "Enter your text" at bounding box center [208, 60] width 74 height 5
click at [143, 36] on button "18" at bounding box center [138, 35] width 18 height 12
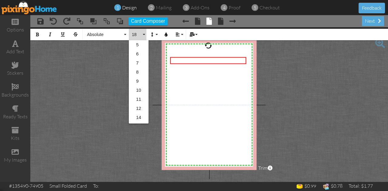
scroll to position [54, 0]
click at [142, 66] on link "14" at bounding box center [139, 63] width 20 height 9
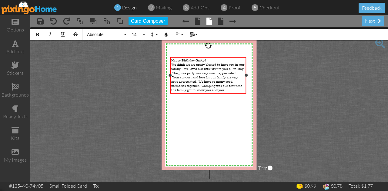
click at [201, 78] on span "We think we are pretty blessed to have you in our family. We loved our little v…" at bounding box center [207, 77] width 73 height 30
click at [177, 90] on span "We think we are pretty blessed to have you in our family. We loved our little v…" at bounding box center [207, 77] width 73 height 30
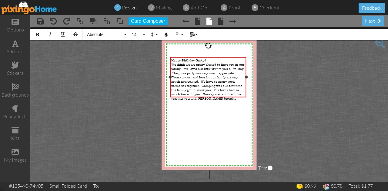
click at [185, 78] on span "We think we are pretty blessed to have you in our family. We loved our little v…" at bounding box center [207, 81] width 73 height 38
click at [240, 93] on span "We think we are pretty blessed to have you in our family. We loved our little v…" at bounding box center [207, 81] width 73 height 38
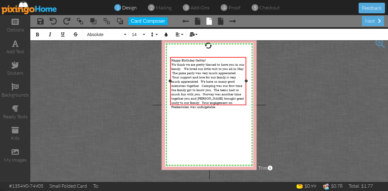
click at [209, 101] on span "We think we are pretty blessed to have you in our family. We loved our little v…" at bounding box center [207, 85] width 73 height 47
click at [218, 103] on div "We think we are pretty blessed to have you in our family. We loved our little v…" at bounding box center [208, 85] width 74 height 47
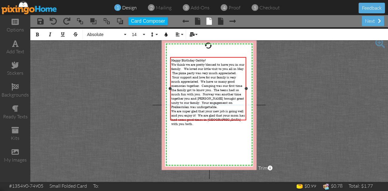
click at [220, 79] on span "We think we are pretty blessed to have you in our family. We loved our little v…" at bounding box center [207, 85] width 73 height 47
click at [180, 117] on span "We are super glad that your new job is going well and you enjoy it! We are glad…" at bounding box center [208, 117] width 74 height 17
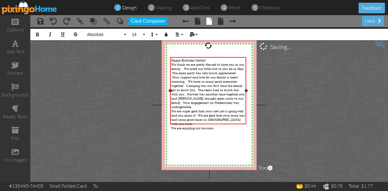
click at [171, 126] on span "We are enjoying our mission." at bounding box center [192, 128] width 43 height 4
click at [179, 118] on span "We are super glad that your new job is going well and you enjoy it! We are glad…" at bounding box center [208, 117] width 74 height 17
click at [214, 126] on span "We are enjoying our mission." at bounding box center [192, 128] width 43 height 4
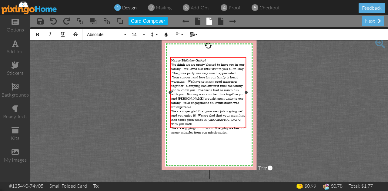
click at [191, 96] on span "We think we are pretty blessed to have you in our family. We loved our little v…" at bounding box center [207, 85] width 73 height 47
click at [219, 102] on span "We think we are pretty blessed to have you in our family. We loved our little v…" at bounding box center [207, 85] width 73 height 47
click at [204, 110] on span "We are super glad that your new job is going well and you enjoy it! We are glad…" at bounding box center [208, 117] width 74 height 17
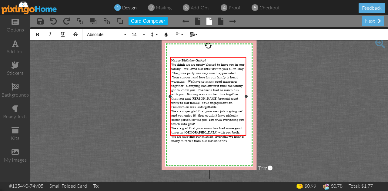
click at [171, 64] on span "We think we are pretty blessed to have you in our family. We loved our little v…" at bounding box center [207, 85] width 73 height 47
click at [234, 134] on span "We are enjoying our mission. Everyday we hear of many miracles from our mission…" at bounding box center [207, 138] width 73 height 8
click at [223, 114] on span "We are super glad that your new job is going well and you enjoy it! they couldn…" at bounding box center [207, 117] width 73 height 17
click at [205, 119] on div "We are super glad that your new job is going well and you enjoy it! they couldn…" at bounding box center [208, 117] width 74 height 17
click at [221, 126] on div "We are glad that your mom has had some good times in [GEOGRAPHIC_DATA] with you…" at bounding box center [208, 130] width 74 height 8
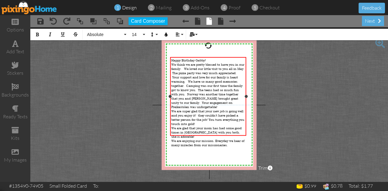
click at [222, 126] on span "We are glad that your mom has had some good times in [GEOGRAPHIC_DATA] with you…" at bounding box center [206, 132] width 70 height 13
click at [234, 139] on span "We are enjoying our mission. Everyday we hear of many miracles from our mission…" at bounding box center [207, 143] width 73 height 8
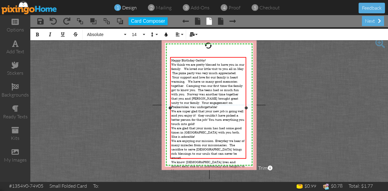
click at [171, 59] on span "Happy Birthday Gabby!" at bounding box center [188, 60] width 35 height 4
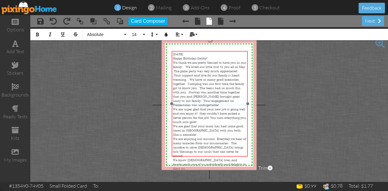
drag, startPoint x: 203, startPoint y: 57, endPoint x: 204, endPoint y: 51, distance: 6.2
click at [204, 51] on div "[DATE] ​ ​ Happy Birthday Gabby! We think we are pretty blessed to have you in …" at bounding box center [210, 115] width 76 height 129
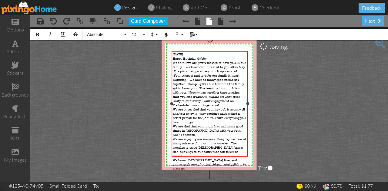
click at [208, 175] on div "Love Mom and Dad B ​" at bounding box center [210, 177] width 74 height 4
click at [206, 70] on span "We think we are pretty blessed to have you in our family. We loved our little v…" at bounding box center [209, 84] width 73 height 47
click at [225, 81] on span "We think we are pretty blessed to have you in our family. We loved our little v…" at bounding box center [209, 84] width 73 height 47
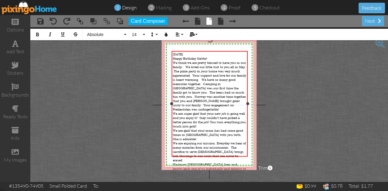
click at [230, 175] on span "May you always feel of our love for you." at bounding box center [202, 177] width 58 height 4
click at [365, 18] on div "next" at bounding box center [373, 21] width 22 height 10
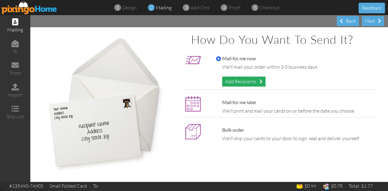
click at [247, 83] on div "Add Recipients" at bounding box center [243, 82] width 43 height 10
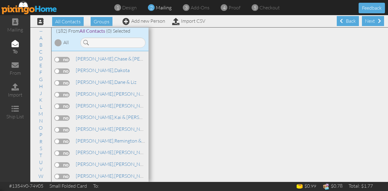
scroll to position [245, 0]
click at [85, 150] on span "[PERSON_NAME]," at bounding box center [95, 152] width 38 height 6
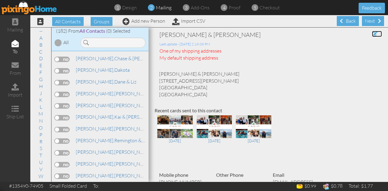
click at [372, 33] on span at bounding box center [374, 34] width 5 height 5
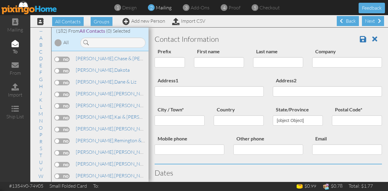
type input "[PERSON_NAME] & [PERSON_NAME]"
type input "[PERSON_NAME]"
type input "[STREET_ADDRESS][PERSON_NAME]"
type input "South Jordan"
type input "84095"
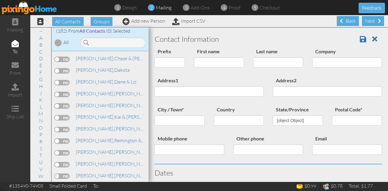
type input "8018607877"
type input "[EMAIL_ADDRESS][DOMAIN_NAME]"
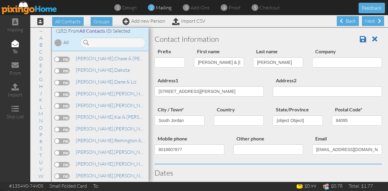
select select "object:3806"
select select "object:4051"
click at [226, 61] on input "[PERSON_NAME] & [PERSON_NAME]" at bounding box center [219, 62] width 50 height 10
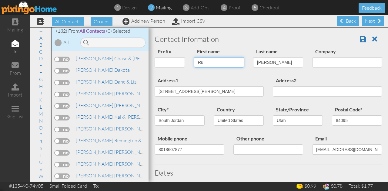
type input "R"
type input "Gabby"
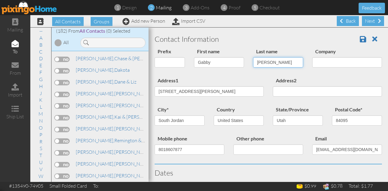
click at [276, 62] on input "[PERSON_NAME]" at bounding box center [278, 62] width 50 height 10
type input "B"
type input "[PERSON_NAME]"
click at [360, 40] on span at bounding box center [363, 38] width 6 height 7
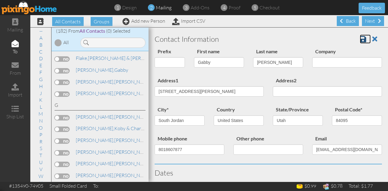
scroll to position [855, 0]
click at [56, 68] on label at bounding box center [62, 70] width 15 height 5
click at [0, 0] on input "checkbox" at bounding box center [0, 0] width 0 height 0
click at [362, 20] on div "Next" at bounding box center [373, 21] width 22 height 10
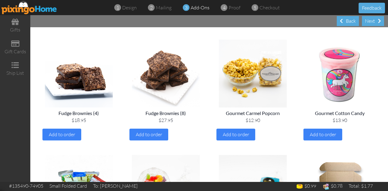
scroll to position [277, 0]
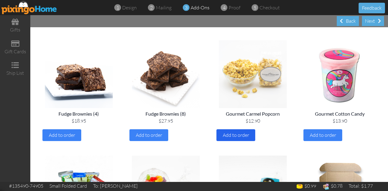
click at [247, 135] on div "Add to order" at bounding box center [235, 135] width 39 height 12
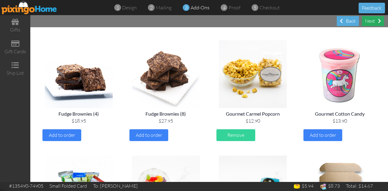
click at [372, 21] on div "Next" at bounding box center [373, 21] width 22 height 10
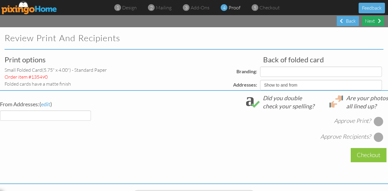
select select "object:4260"
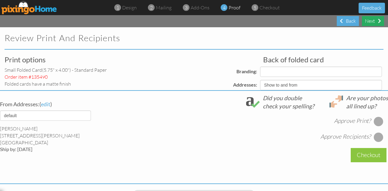
select select "object:4270"
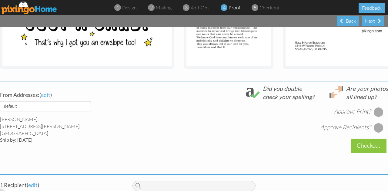
scroll to position [169, 0]
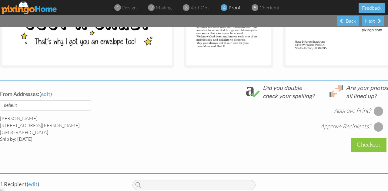
click at [373, 115] on div at bounding box center [378, 111] width 10 height 10
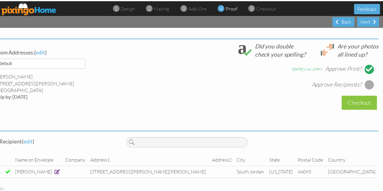
scroll to position [220, 5]
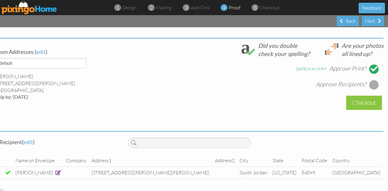
click at [372, 80] on div at bounding box center [374, 85] width 10 height 10
click at [154, 7] on span at bounding box center [151, 8] width 7 height 12
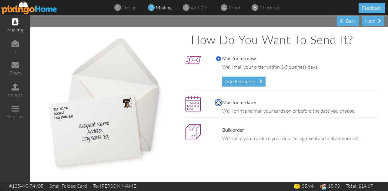
click at [217, 101] on input "Mail for me later" at bounding box center [218, 102] width 5 height 5
radio input "true"
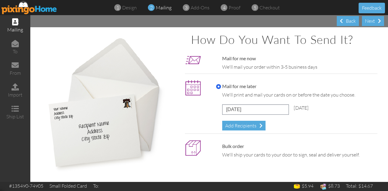
click at [196, 88] on img at bounding box center [193, 88] width 16 height 16
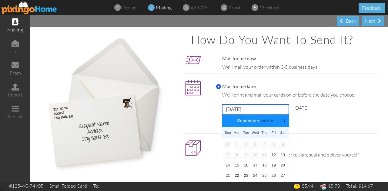
click at [271, 109] on input "[DATE]" at bounding box center [255, 109] width 67 height 10
click at [273, 167] on link "19" at bounding box center [274, 165] width 8 height 7
type input "[DATE]"
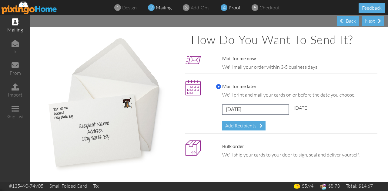
click at [233, 10] on span "proof" at bounding box center [234, 8] width 12 height 6
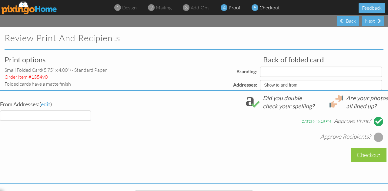
select select "object:4396"
select select "object:4395"
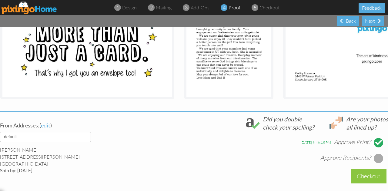
scroll to position [141, 0]
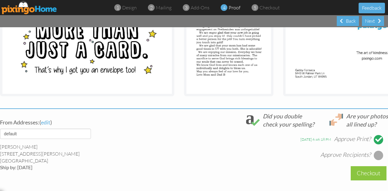
click at [373, 159] on div at bounding box center [378, 156] width 10 height 10
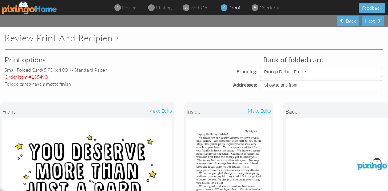
scroll to position [0, 3]
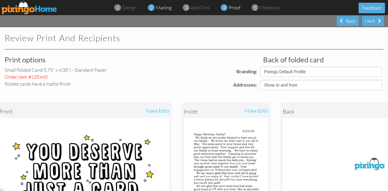
click at [158, 6] on span "mailing" at bounding box center [164, 8] width 16 height 6
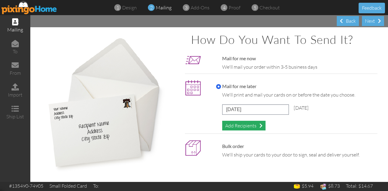
click at [230, 126] on div "Add Recipients" at bounding box center [243, 126] width 43 height 10
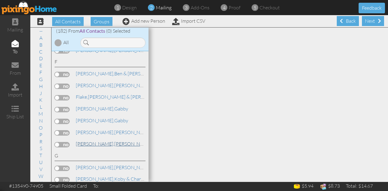
scroll to position [805, 0]
click at [57, 106] on label at bounding box center [62, 108] width 15 height 5
click at [0, 0] on input "checkbox" at bounding box center [0, 0] width 0 height 0
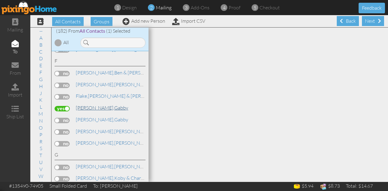
click at [84, 105] on span "[PERSON_NAME]," at bounding box center [95, 108] width 38 height 6
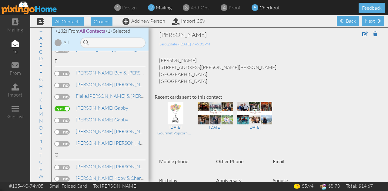
click at [254, 8] on span "5" at bounding box center [255, 7] width 3 height 7
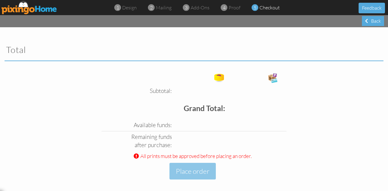
scroll to position [28, 0]
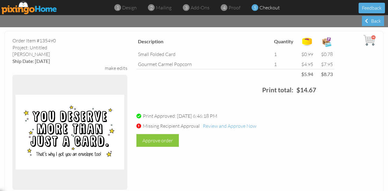
click at [300, 128] on div "Missing Recipient Approval Review and Approve Now" at bounding box center [256, 126] width 248 height 7
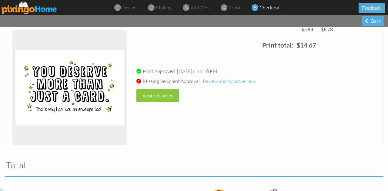
scroll to position [0, 0]
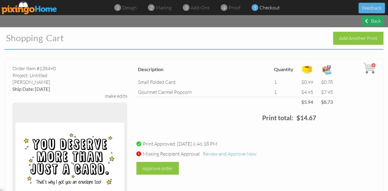
click at [366, 20] on span at bounding box center [366, 20] width 3 height 5
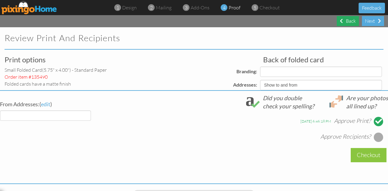
select select "object:5020"
select select "object:5019"
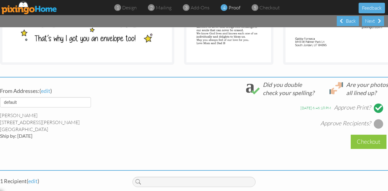
scroll to position [220, 2]
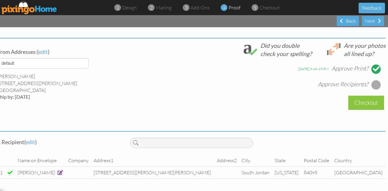
click at [371, 82] on div at bounding box center [376, 85] width 10 height 10
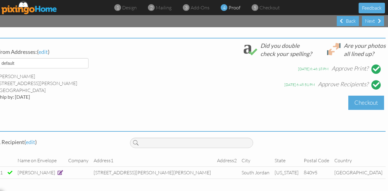
click at [369, 97] on div "Checkout" at bounding box center [366, 103] width 36 height 14
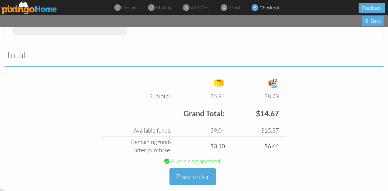
scroll to position [183, 0]
click at [198, 177] on button "Place order" at bounding box center [192, 176] width 46 height 17
